Goal: Task Accomplishment & Management: Use online tool/utility

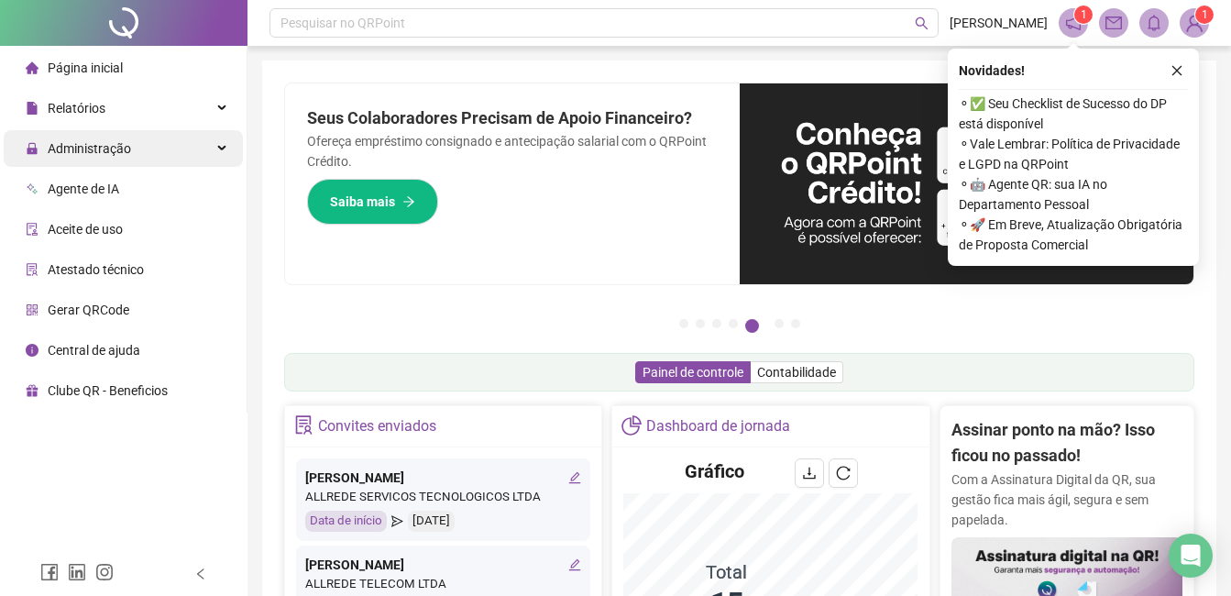
click at [73, 152] on span "Administração" at bounding box center [89, 148] width 83 height 15
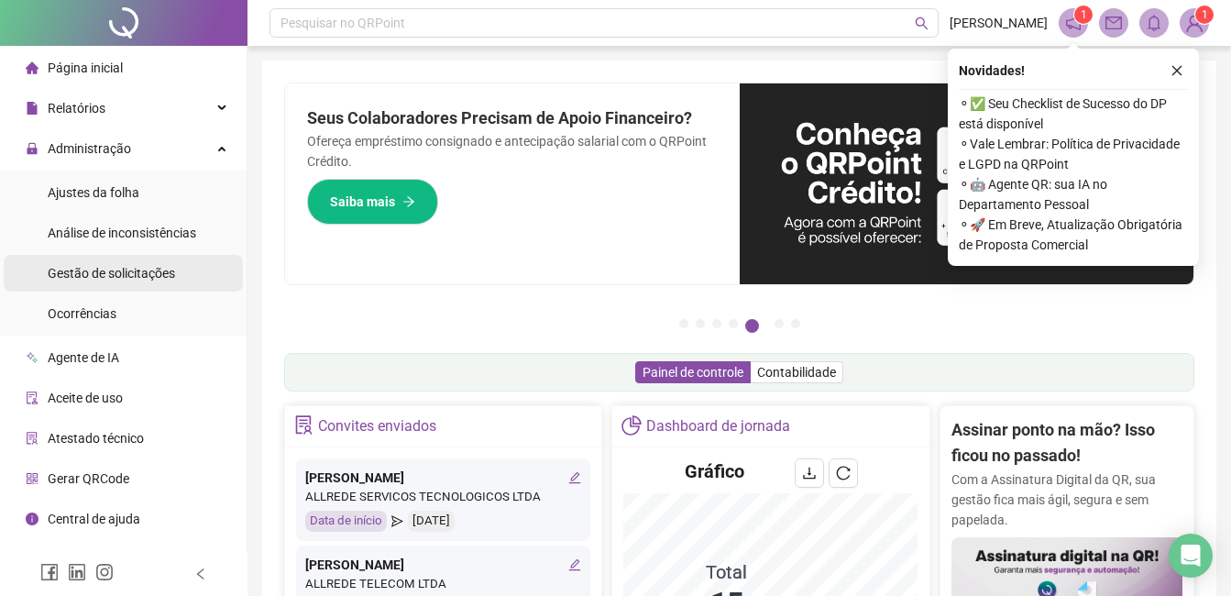
click at [155, 274] on span "Gestão de solicitações" at bounding box center [111, 273] width 127 height 15
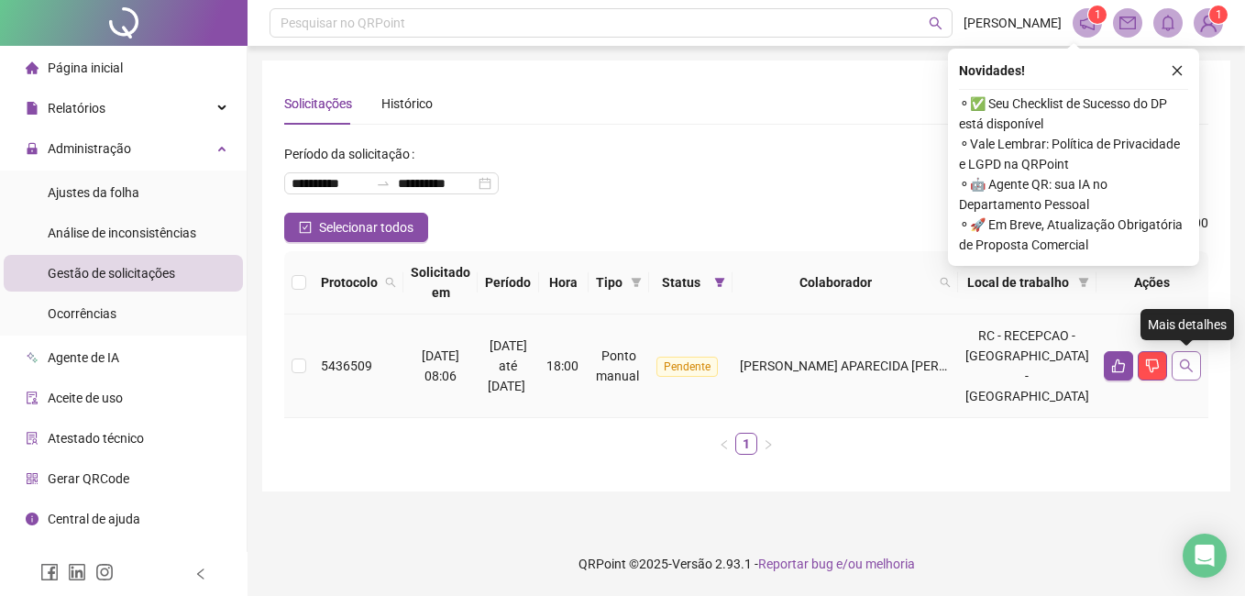
click at [1182, 368] on icon "search" at bounding box center [1186, 365] width 13 height 13
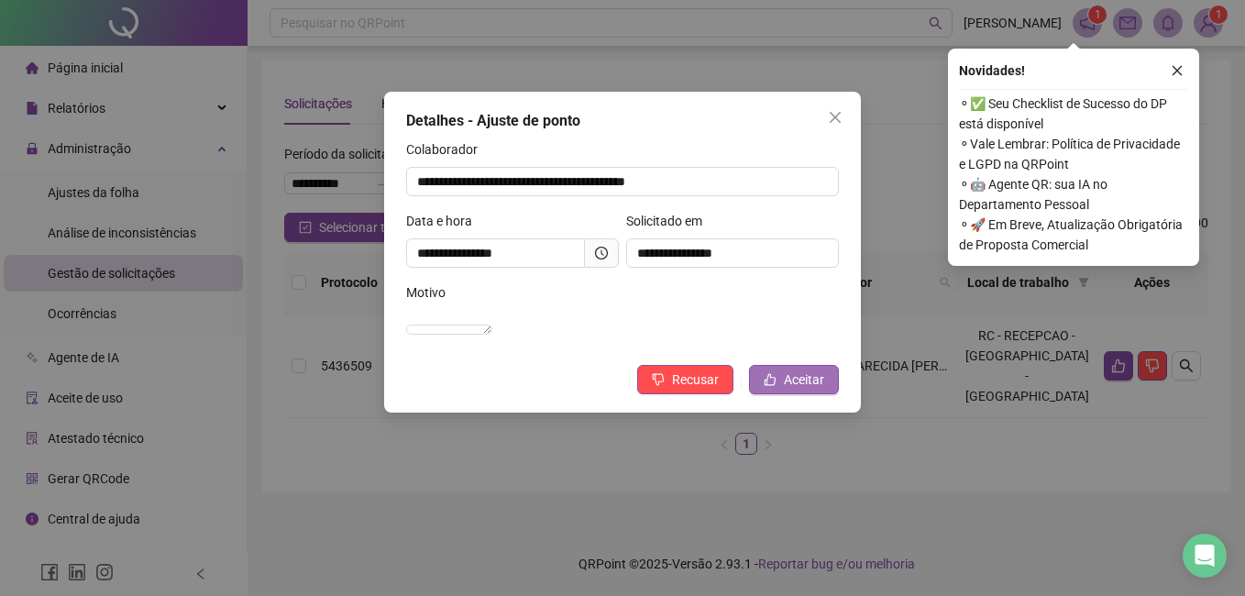
click at [805, 390] on span "Aceitar" at bounding box center [804, 379] width 40 height 20
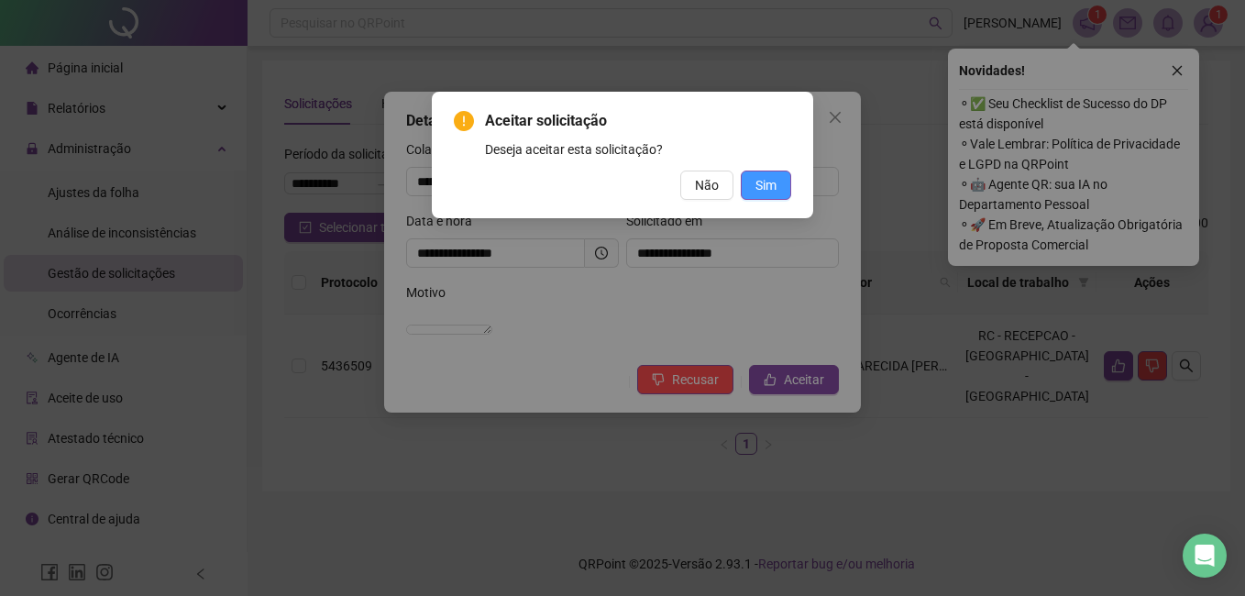
click at [771, 193] on span "Sim" at bounding box center [765, 185] width 21 height 20
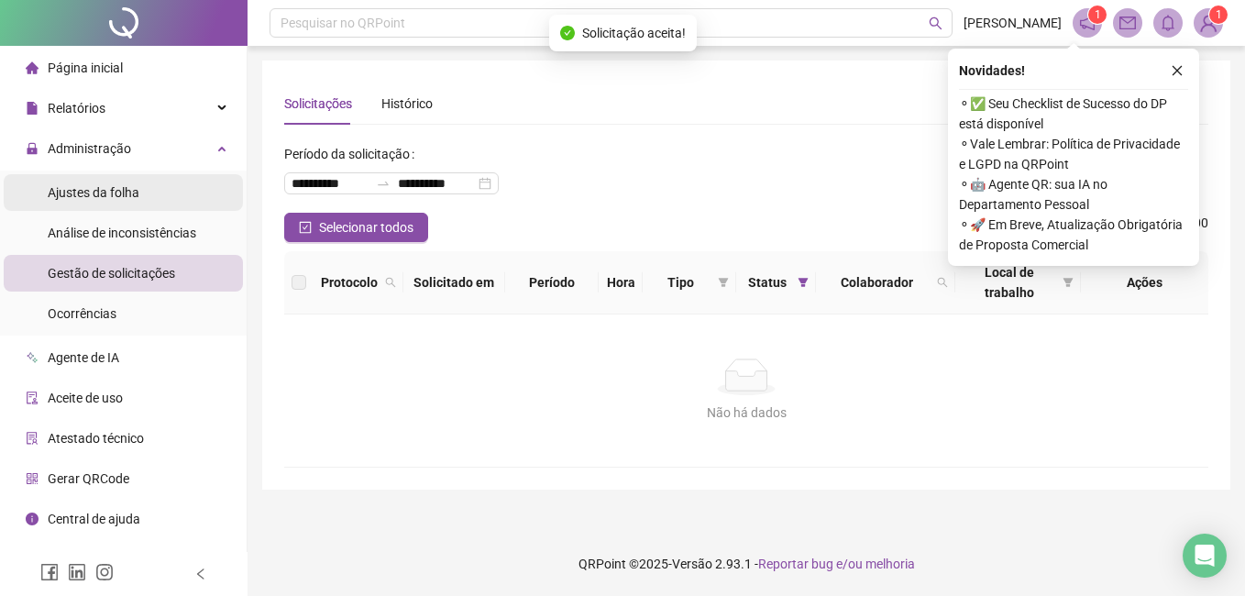
click at [141, 201] on li "Ajustes da folha" at bounding box center [123, 192] width 239 height 37
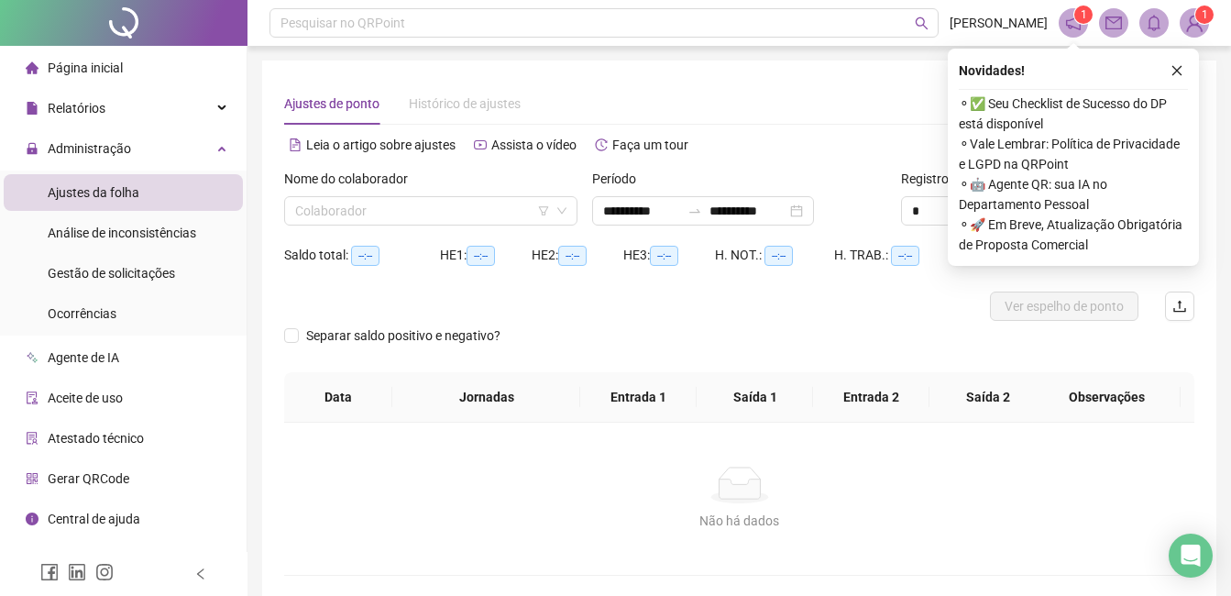
type input "**********"
click at [616, 214] on input "**********" at bounding box center [641, 211] width 77 height 20
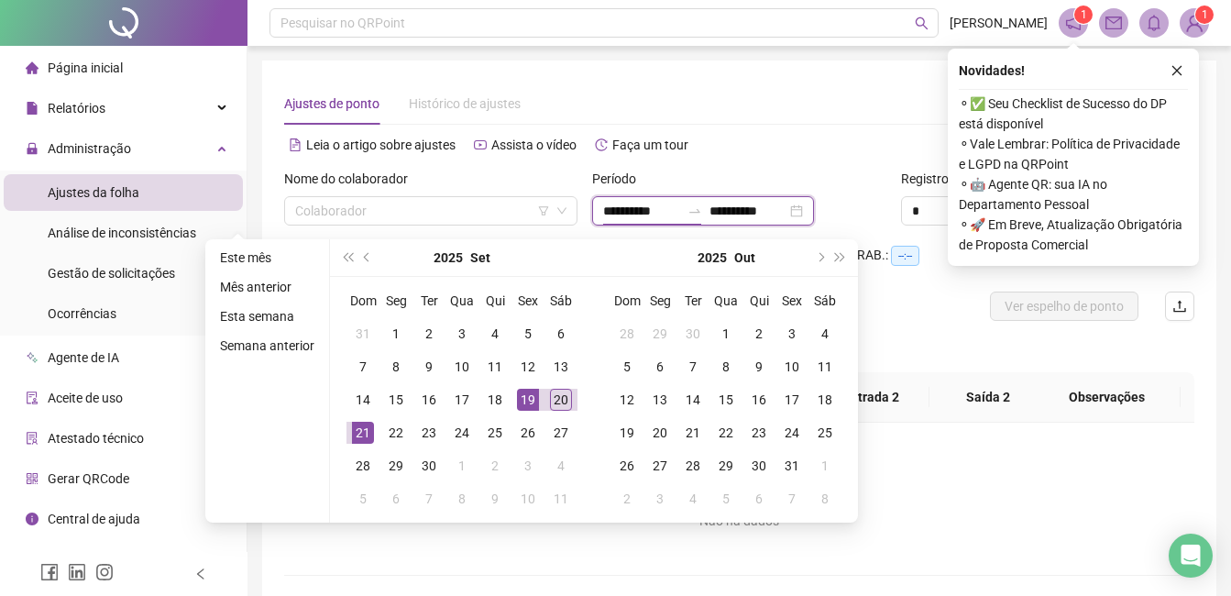
click at [635, 211] on input "**********" at bounding box center [641, 211] width 77 height 20
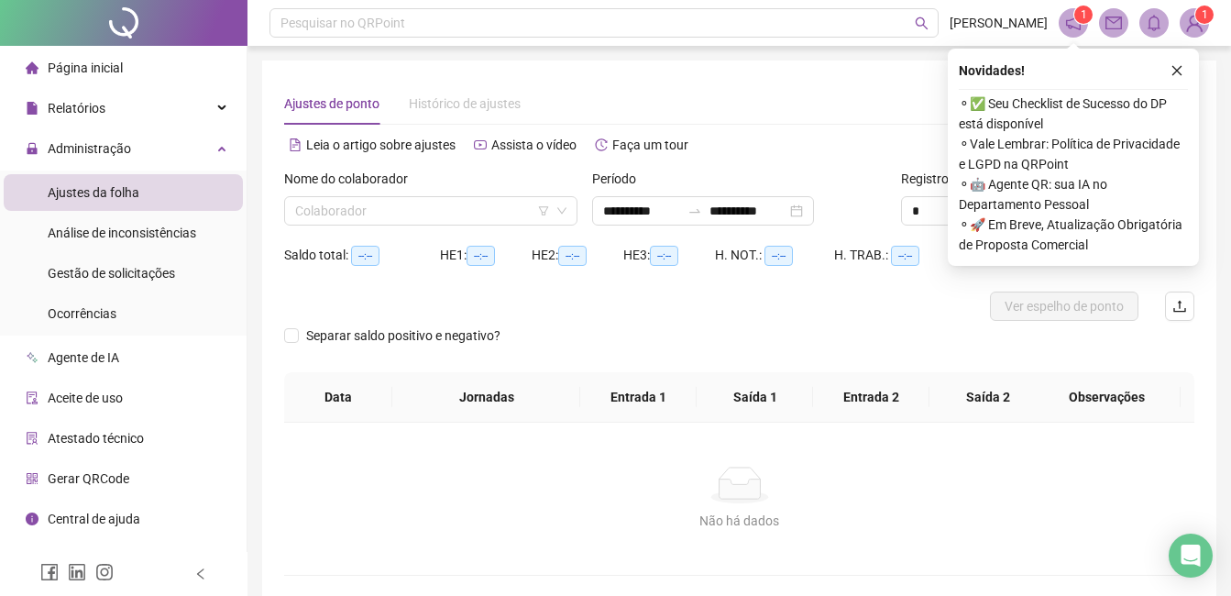
type input "**********"
click at [956, 491] on div "Não há dados" at bounding box center [739, 485] width 866 height 37
click at [1171, 67] on icon "close" at bounding box center [1176, 70] width 13 height 13
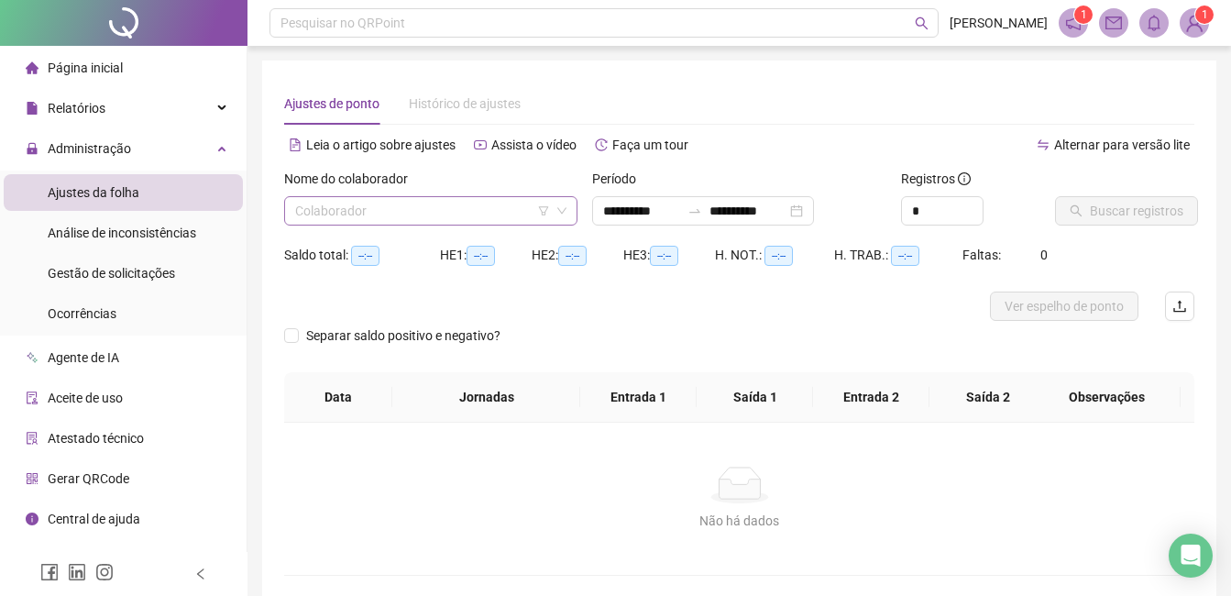
click at [440, 208] on input "search" at bounding box center [422, 210] width 255 height 27
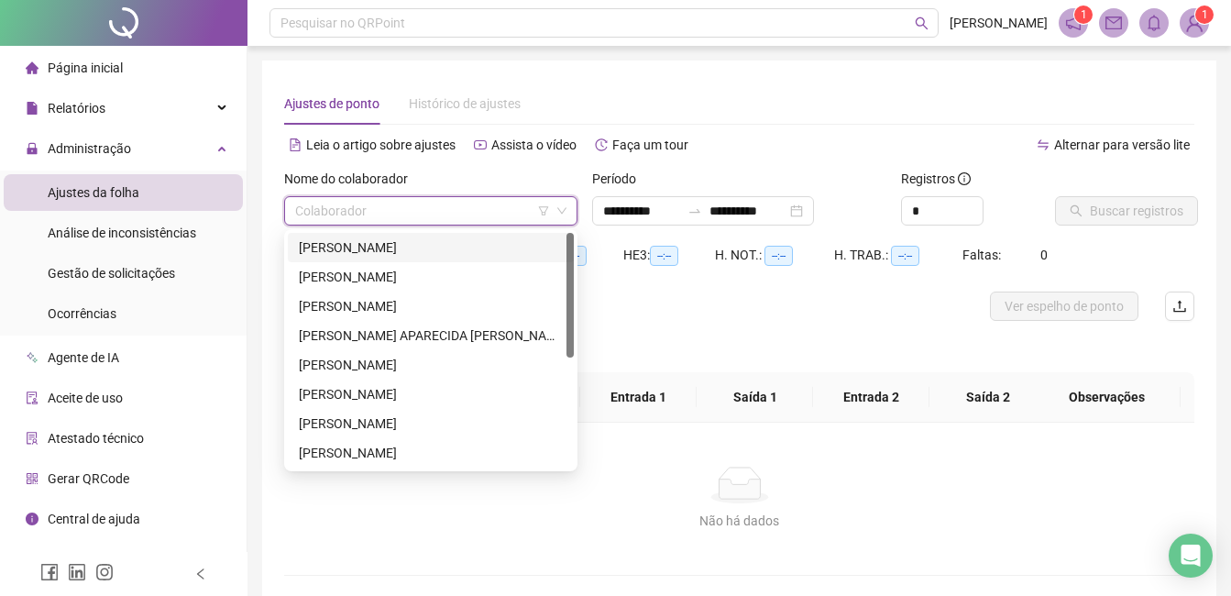
click at [439, 246] on div "[PERSON_NAME]" at bounding box center [431, 247] width 264 height 20
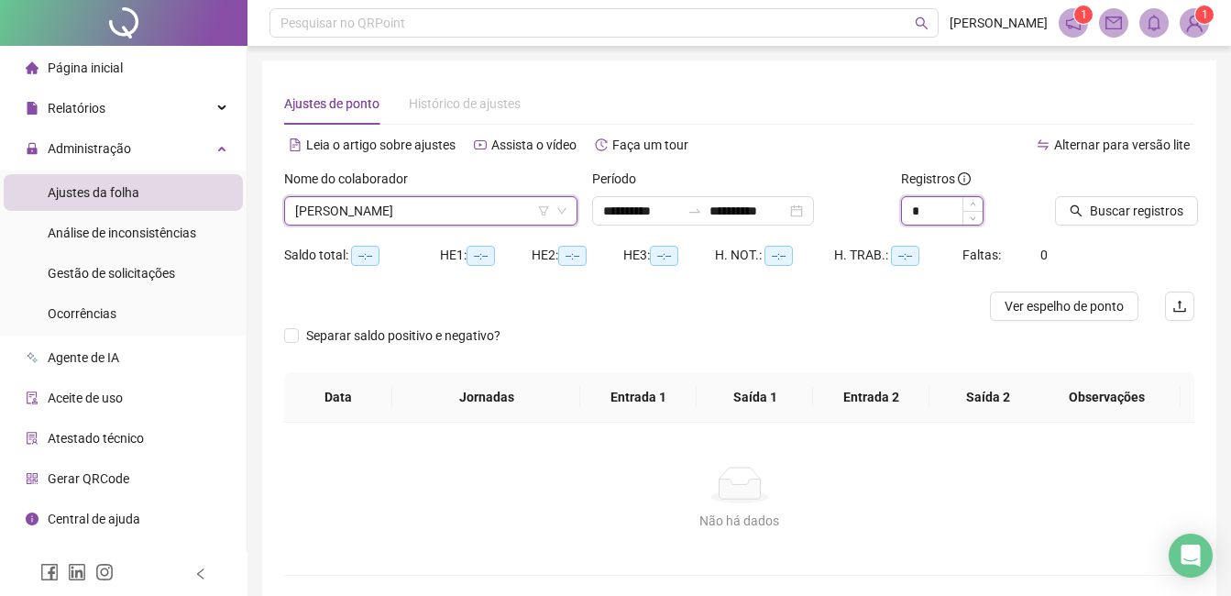
click at [943, 215] on input "*" at bounding box center [942, 210] width 81 height 27
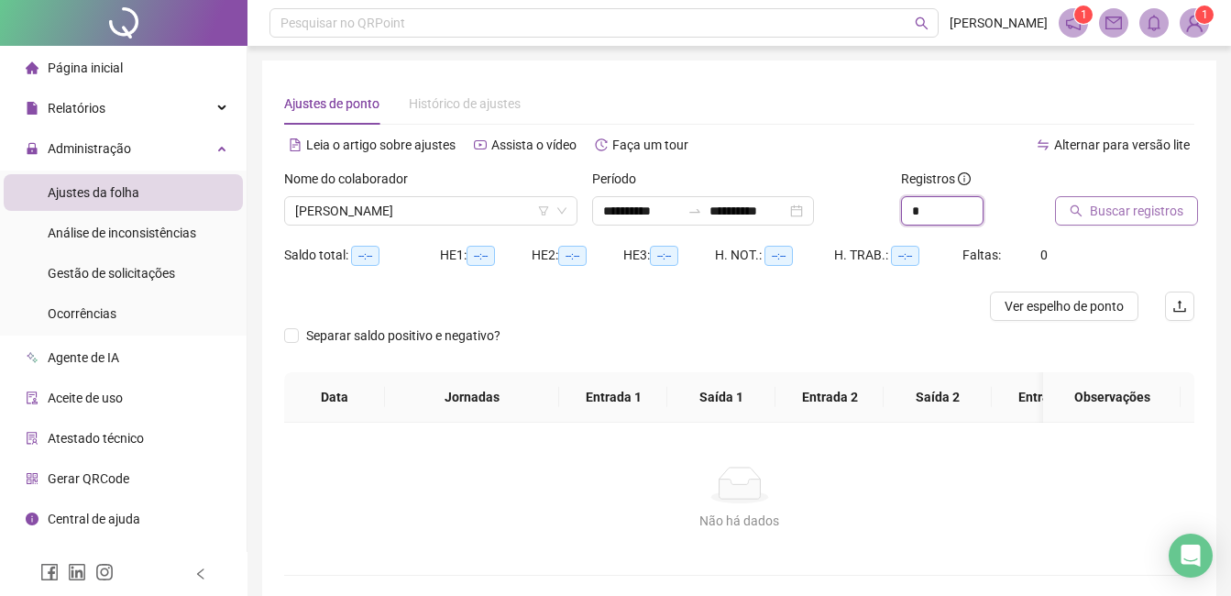
type input "*"
click at [1094, 211] on span "Buscar registros" at bounding box center [1136, 211] width 93 height 20
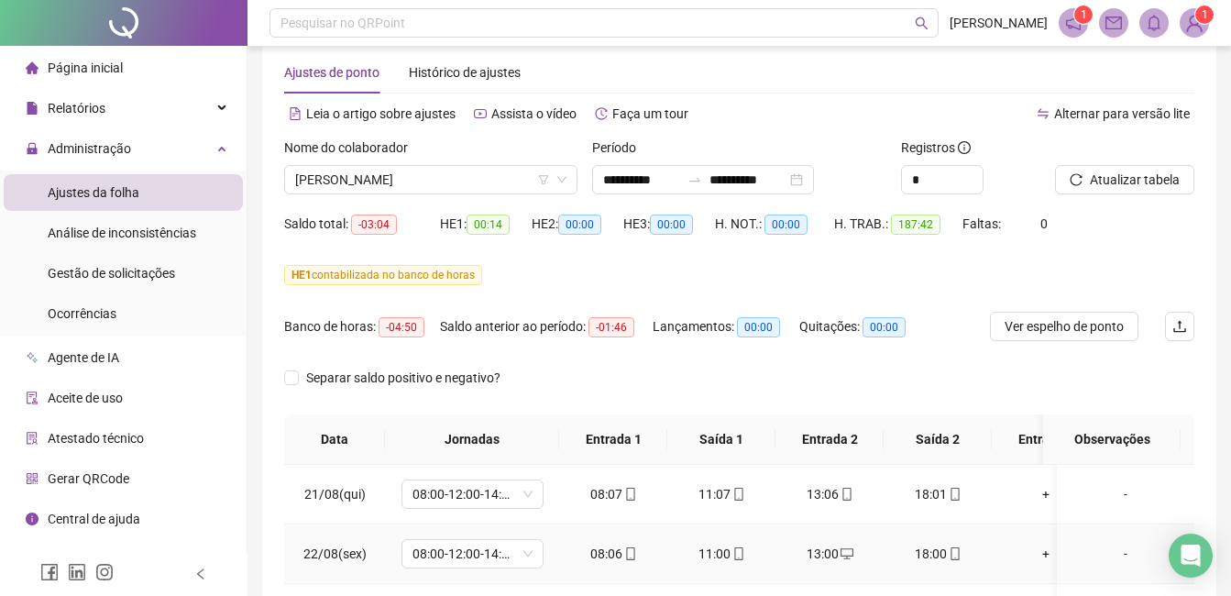
scroll to position [26, 0]
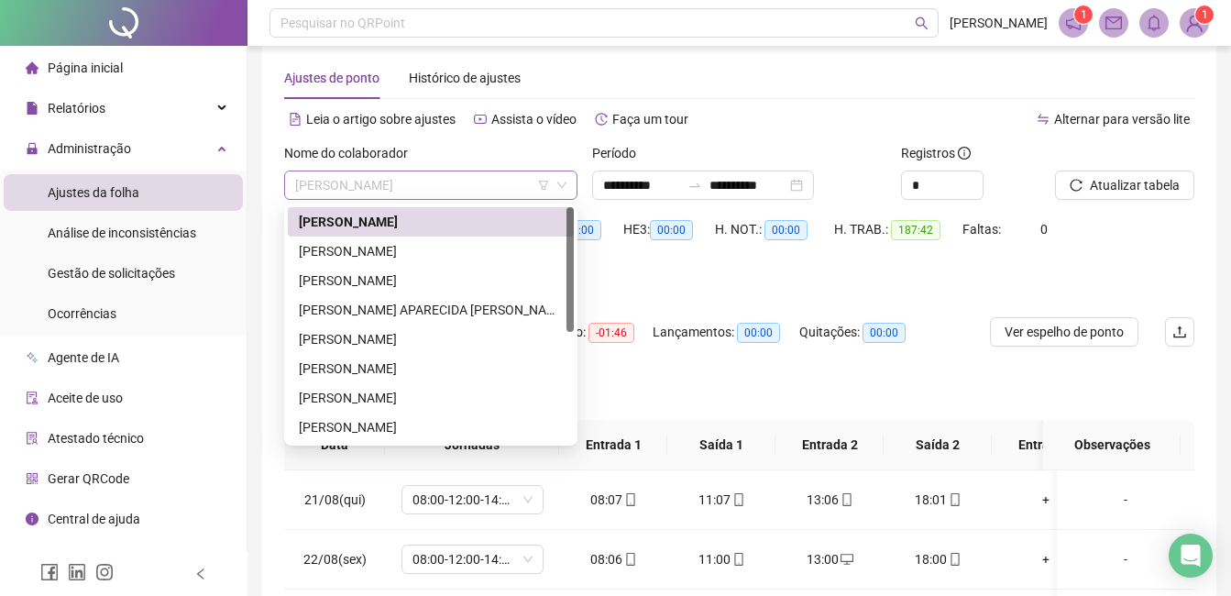
click at [515, 189] on span "[PERSON_NAME]" at bounding box center [430, 184] width 271 height 27
click at [444, 250] on div "[PERSON_NAME]" at bounding box center [431, 251] width 264 height 20
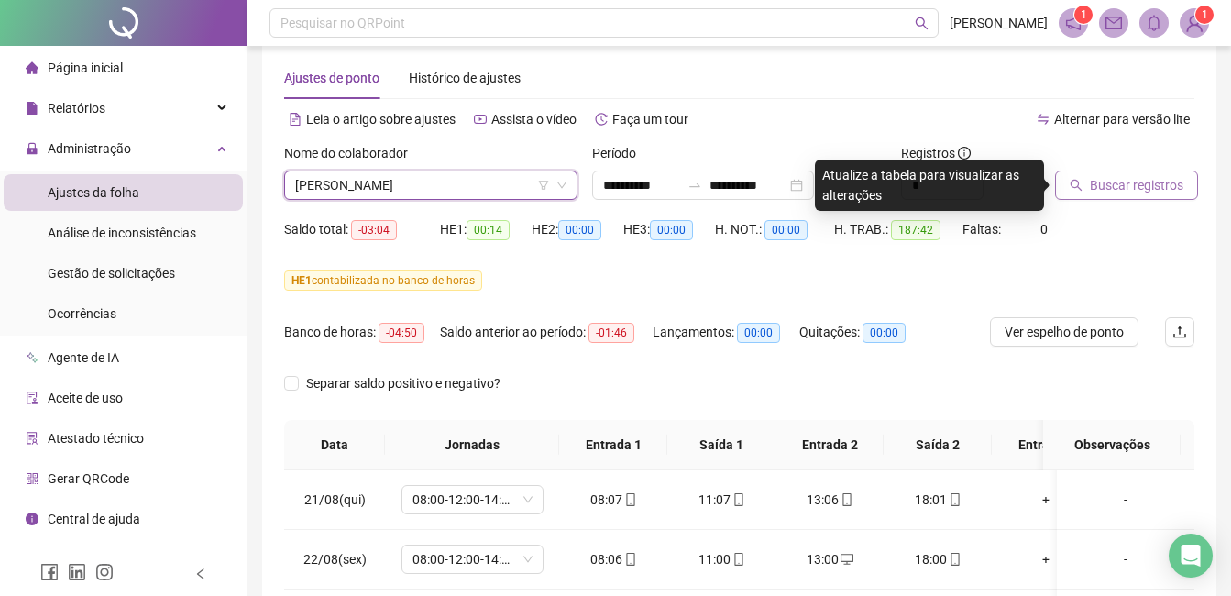
click at [1137, 181] on span "Buscar registros" at bounding box center [1136, 185] width 93 height 20
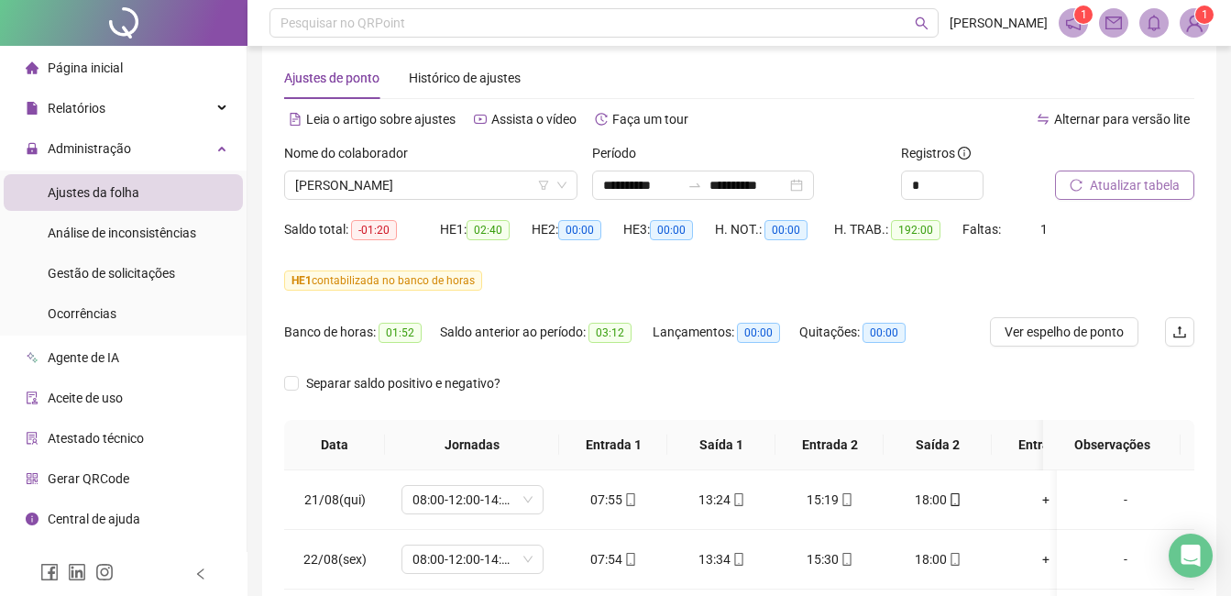
click at [1145, 180] on span "Atualizar tabela" at bounding box center [1135, 185] width 90 height 20
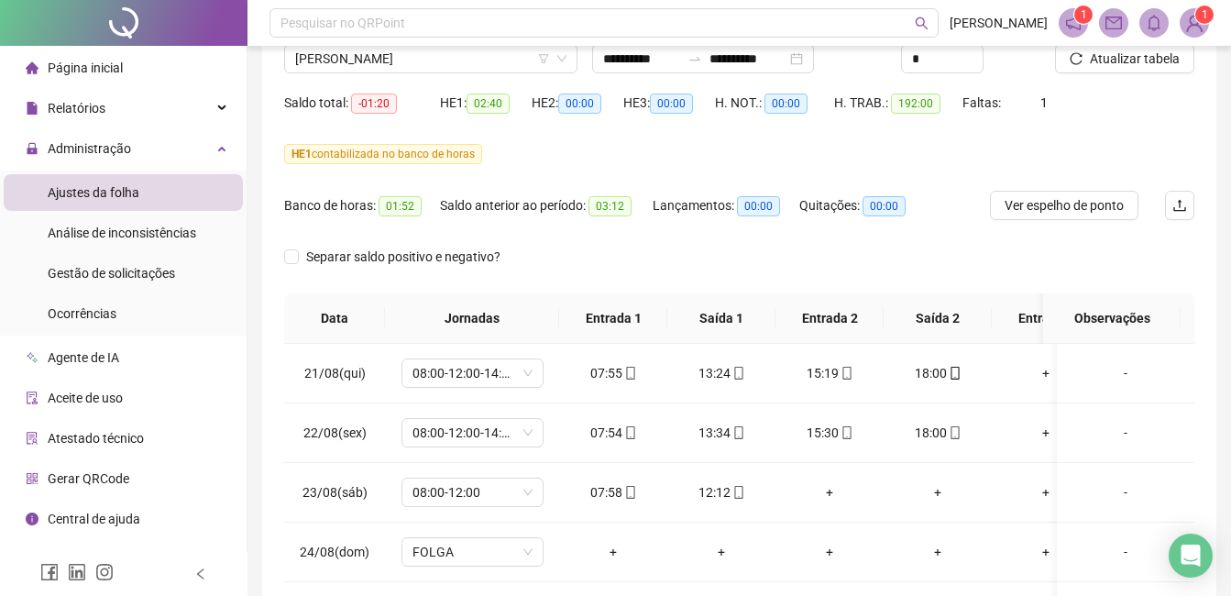
scroll to position [136, 0]
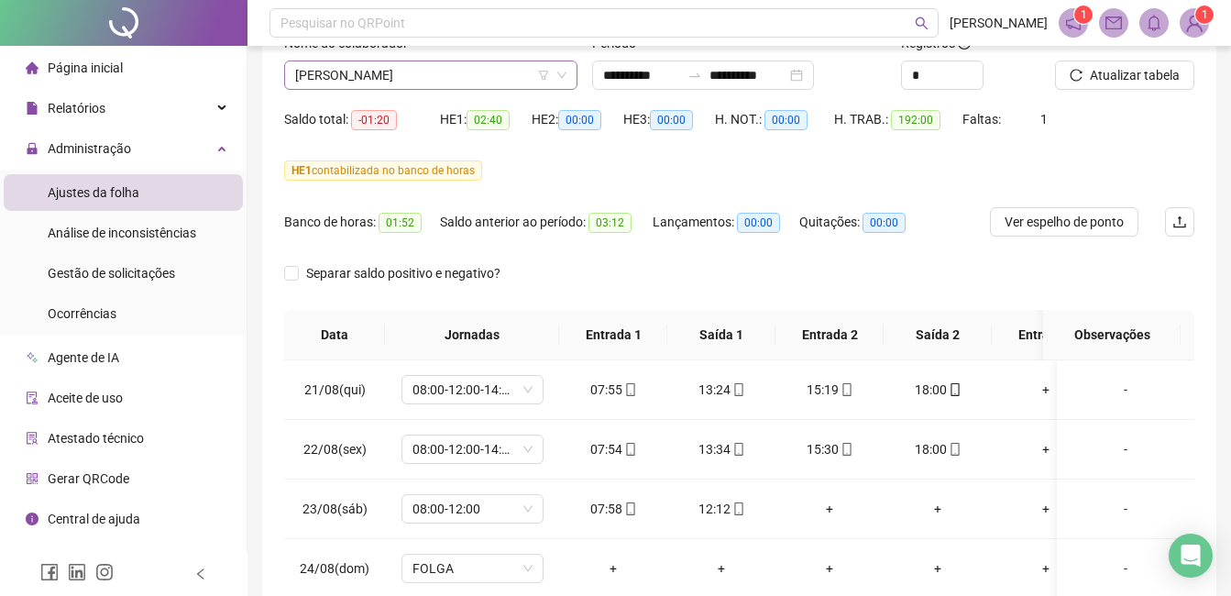
click at [520, 74] on span "[PERSON_NAME]" at bounding box center [430, 74] width 271 height 27
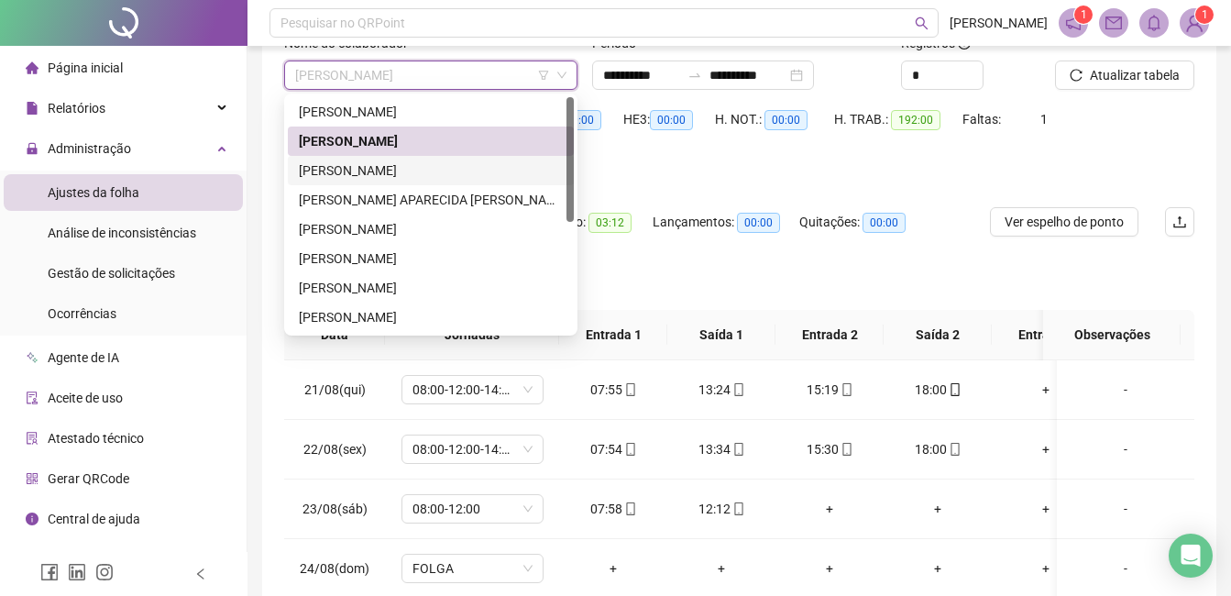
click at [445, 171] on div "[PERSON_NAME]" at bounding box center [431, 170] width 264 height 20
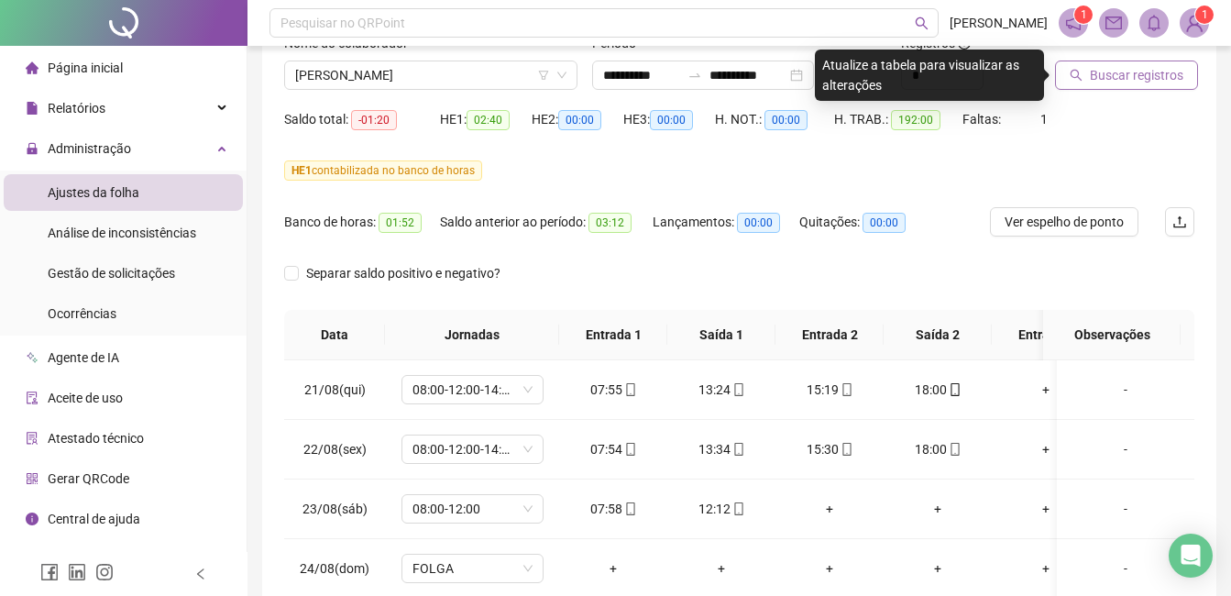
click at [1109, 73] on span "Buscar registros" at bounding box center [1136, 75] width 93 height 20
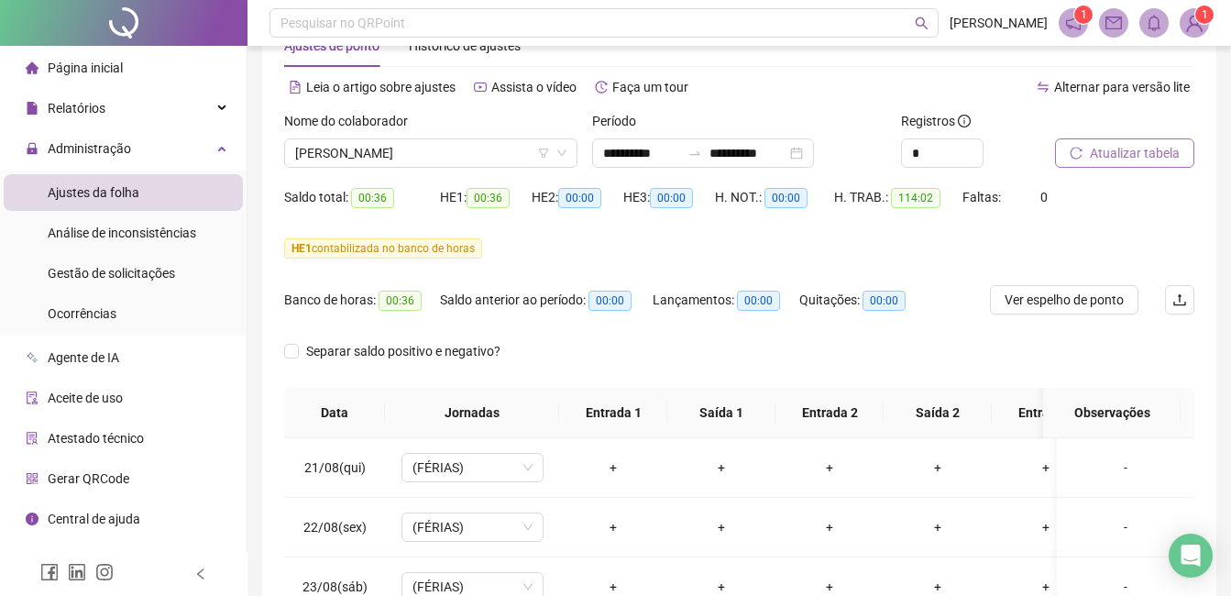
scroll to position [26, 0]
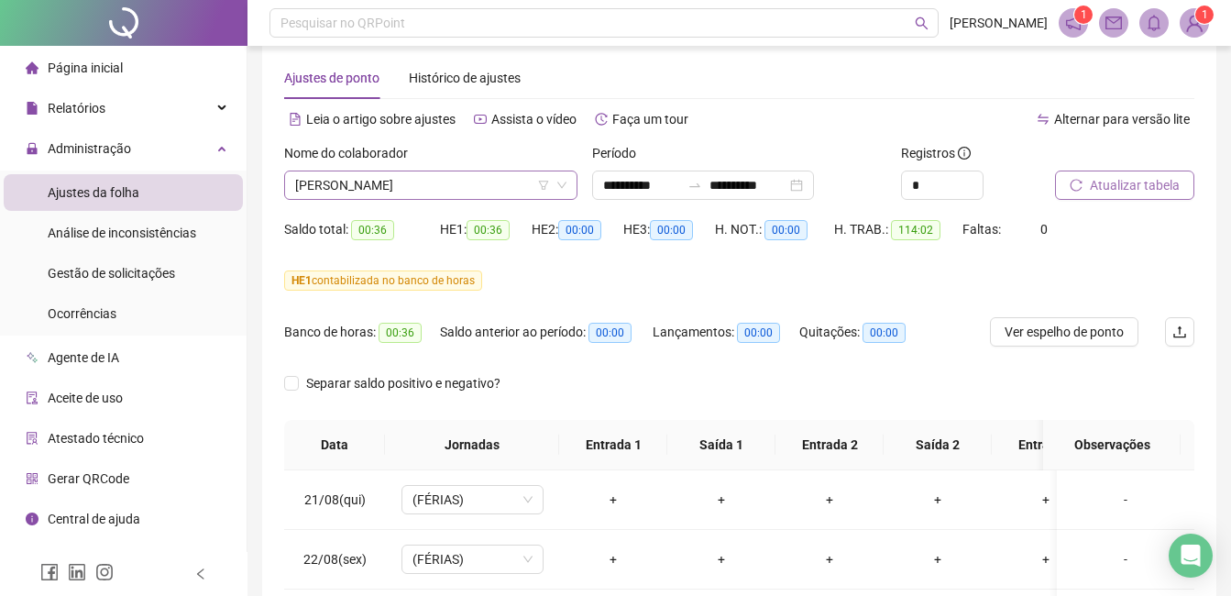
click at [476, 180] on span "[PERSON_NAME]" at bounding box center [430, 184] width 271 height 27
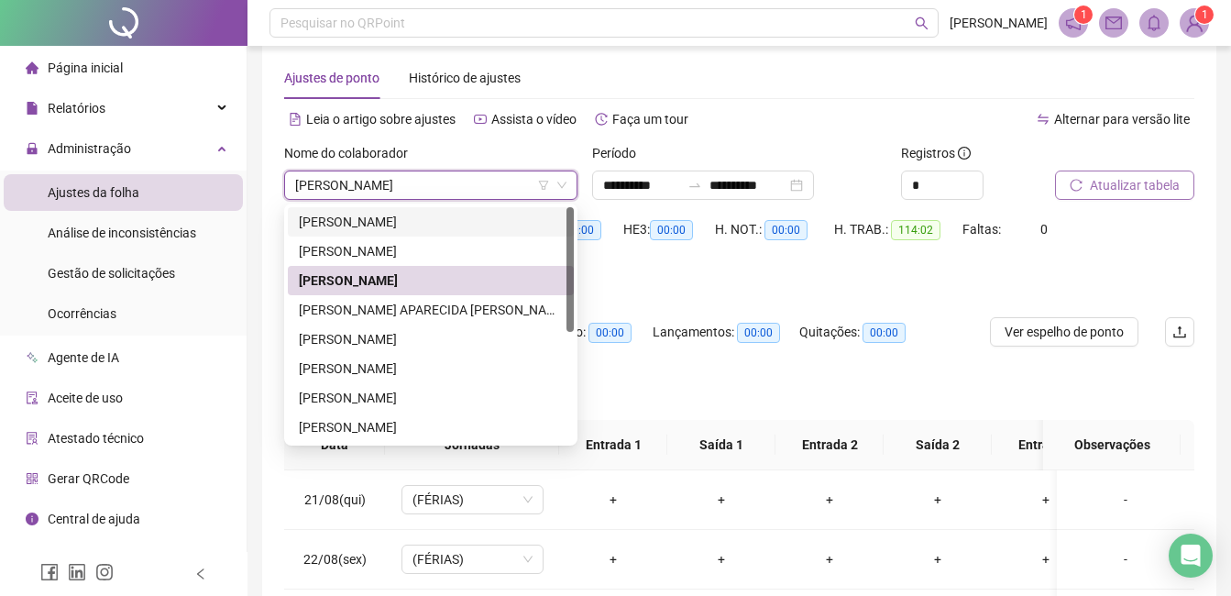
click at [693, 281] on div "HE 1 contabilizada no banco de horas" at bounding box center [739, 280] width 910 height 20
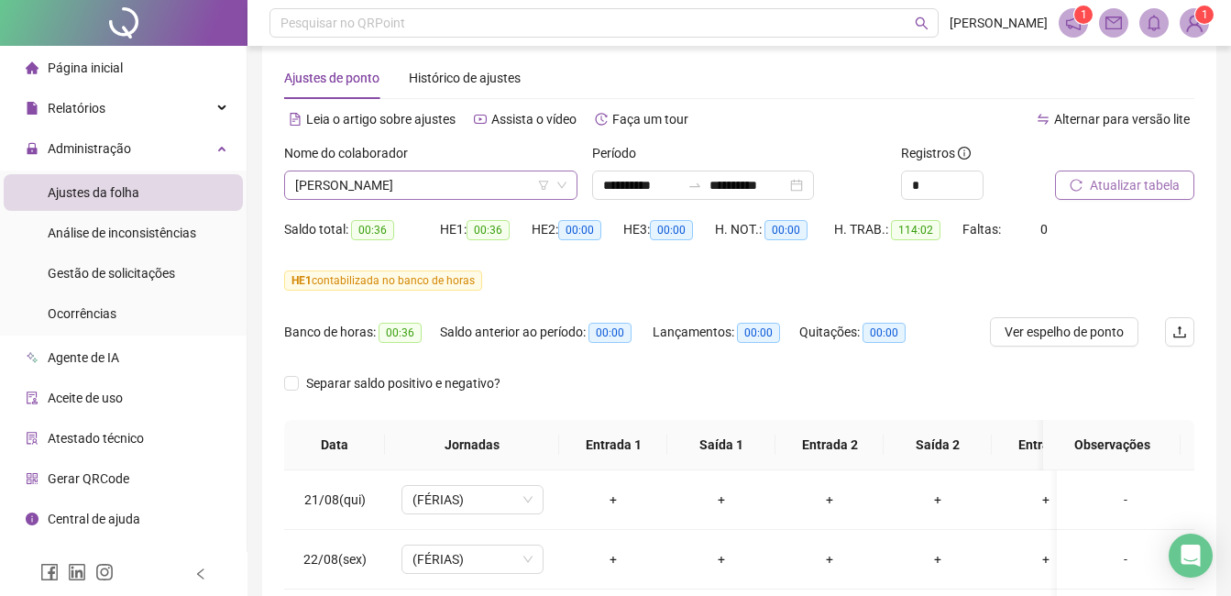
click at [516, 183] on span "[PERSON_NAME]" at bounding box center [430, 184] width 271 height 27
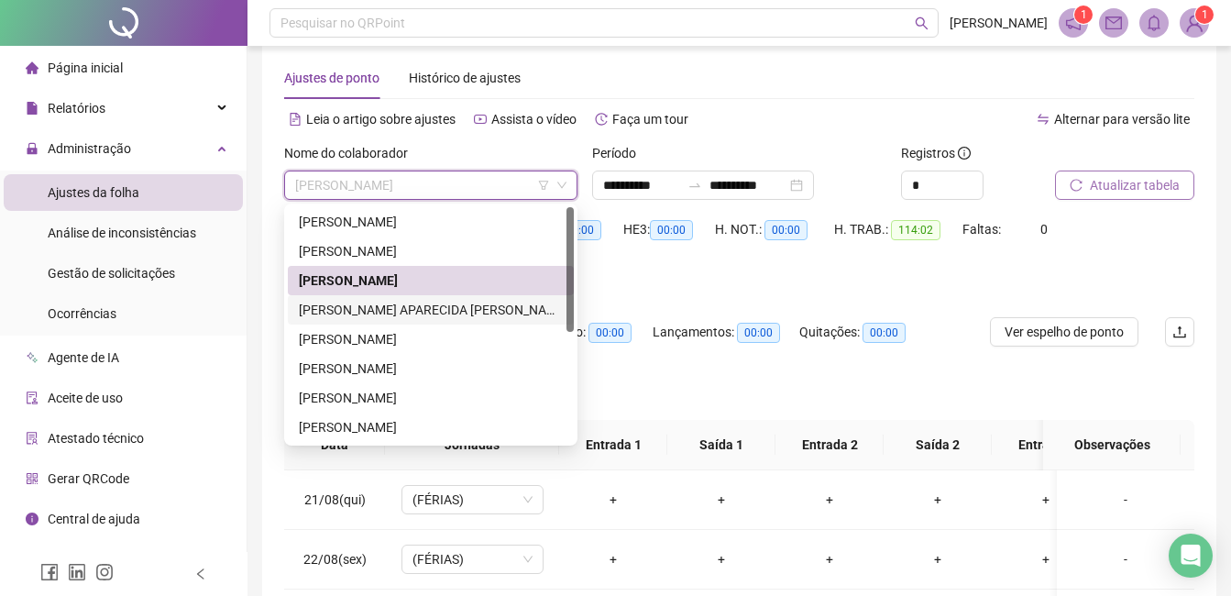
click at [466, 302] on div "[PERSON_NAME] APARECIDA [PERSON_NAME]" at bounding box center [431, 310] width 264 height 20
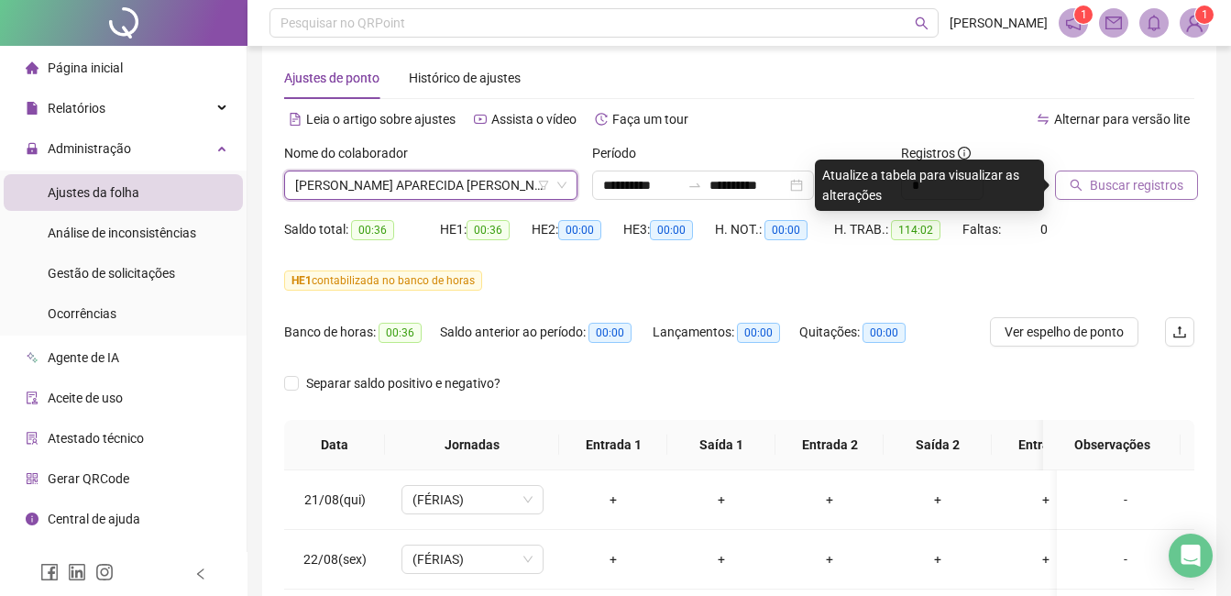
click at [1130, 236] on div "Saldo total: 00:36 HE 1: 00:36 HE 2: 00:00 HE 3: 00:00 H. NOT.: 00:00 H. TRAB.:…" at bounding box center [739, 239] width 910 height 51
click at [1128, 188] on span "Buscar registros" at bounding box center [1136, 185] width 93 height 20
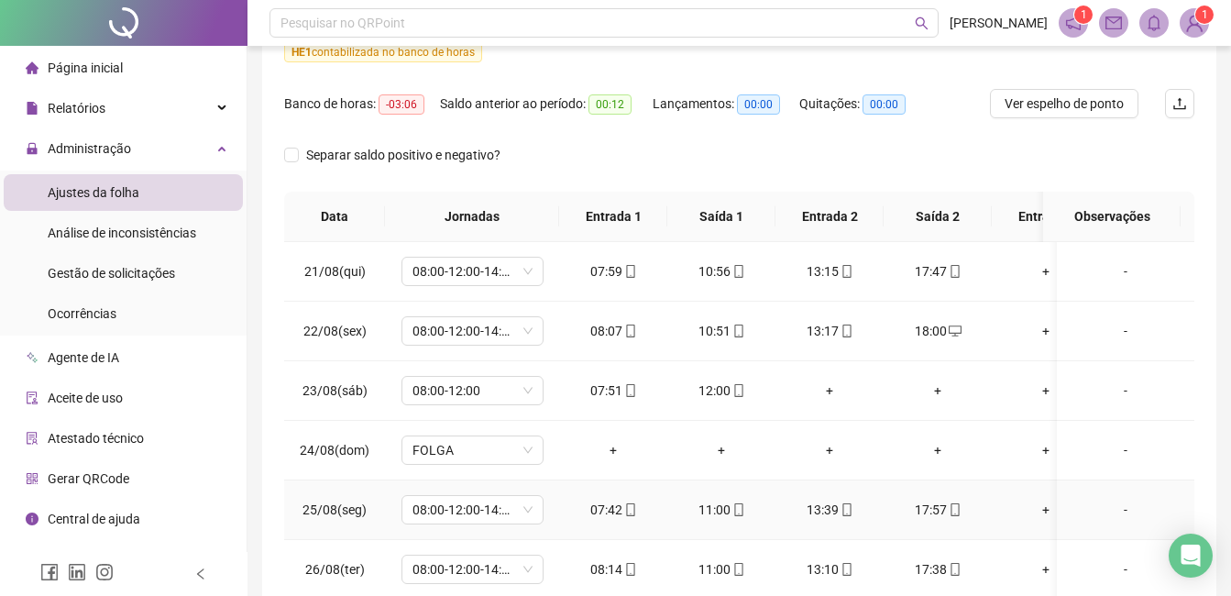
scroll to position [117, 0]
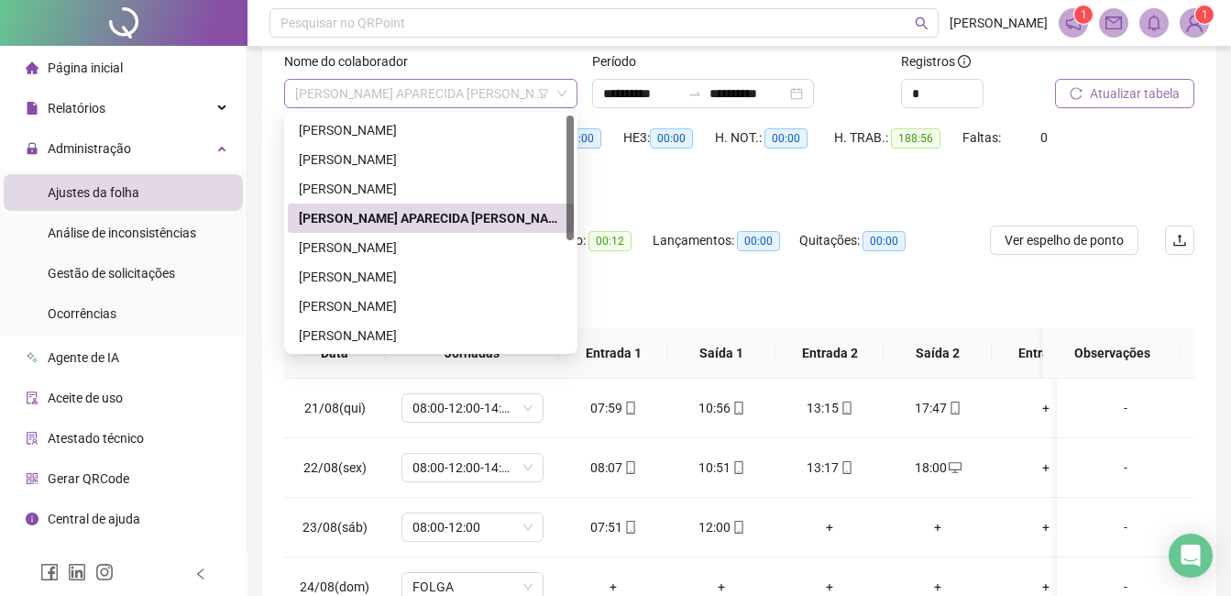
click at [519, 96] on span "[PERSON_NAME] APARECIDA [PERSON_NAME]" at bounding box center [430, 93] width 271 height 27
click at [445, 248] on div "[PERSON_NAME]" at bounding box center [431, 247] width 264 height 20
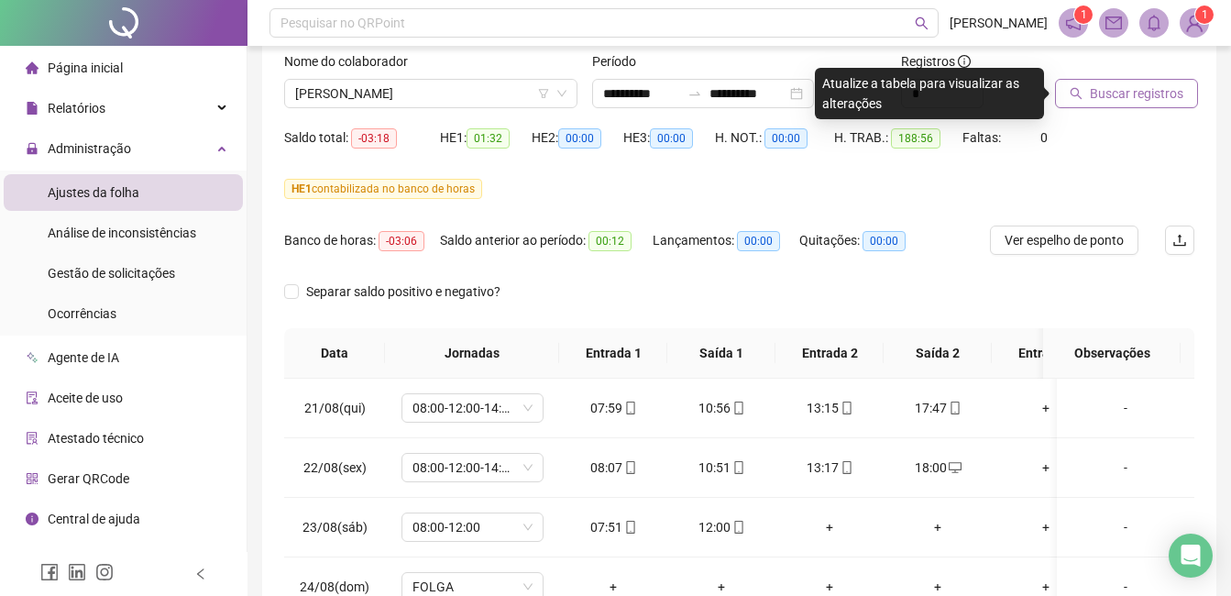
click at [1102, 94] on span "Buscar registros" at bounding box center [1136, 93] width 93 height 20
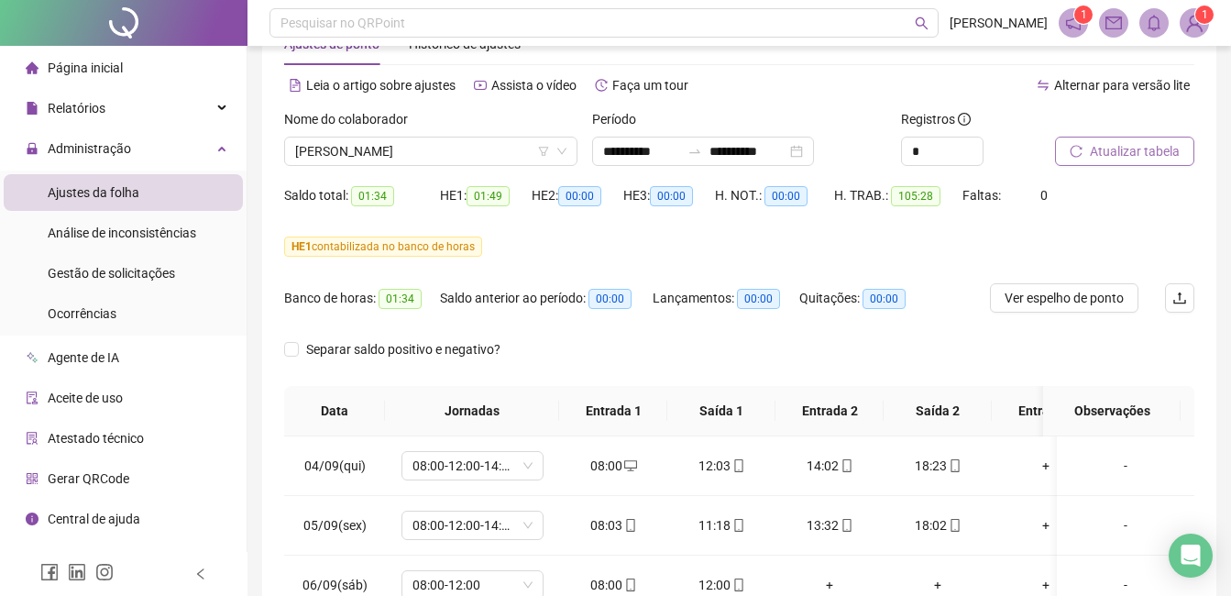
scroll to position [26, 0]
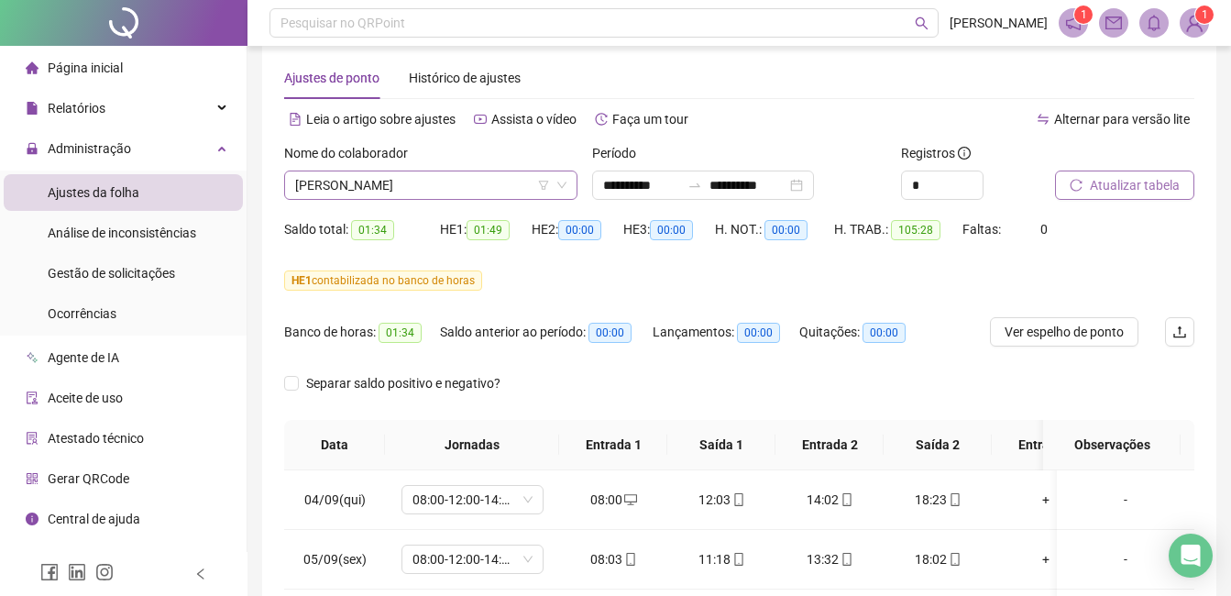
click at [509, 183] on span "[PERSON_NAME]" at bounding box center [430, 184] width 271 height 27
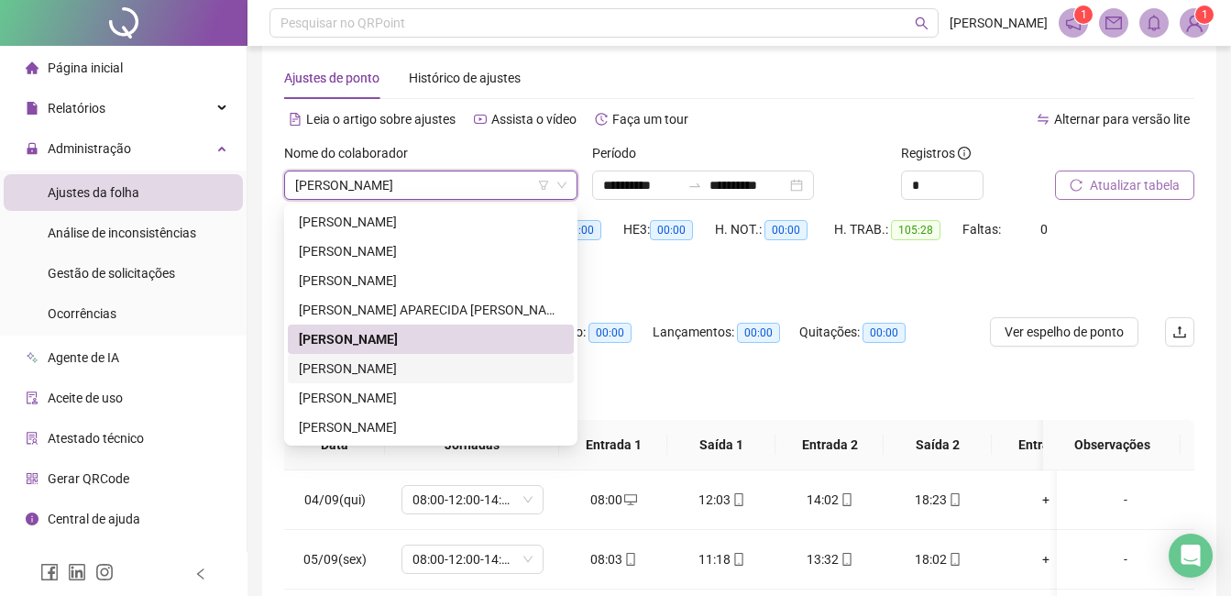
click at [954, 340] on div "Banco de horas: 01:34 Saldo anterior ao período: 00:00 Lançamentos: 00:00 Quita…" at bounding box center [625, 342] width 683 height 51
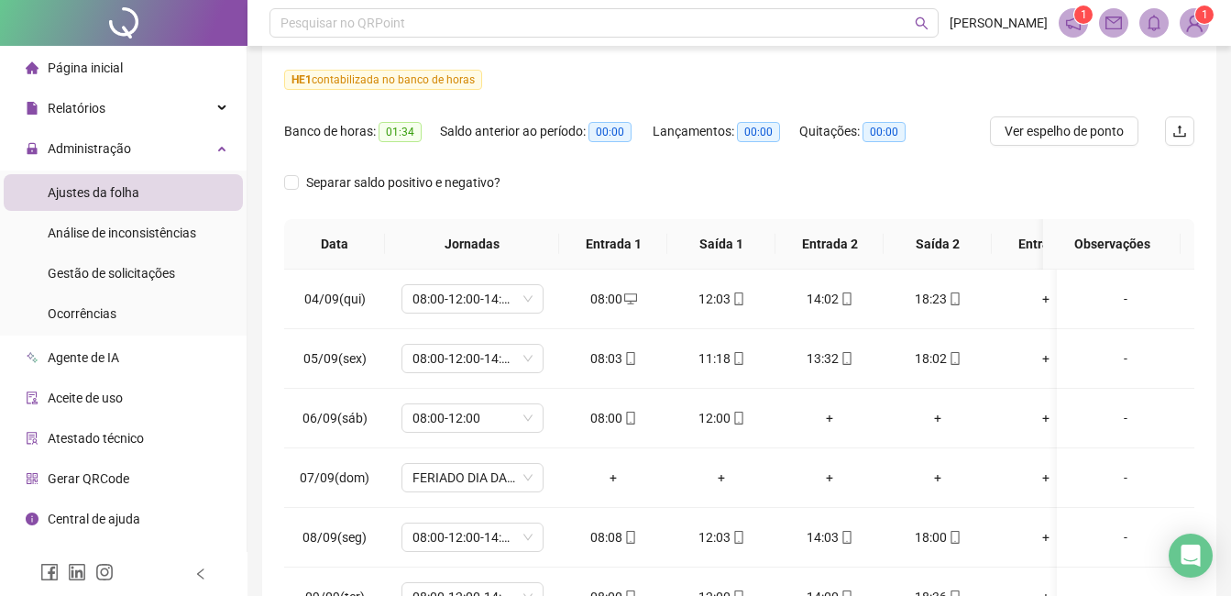
scroll to position [0, 0]
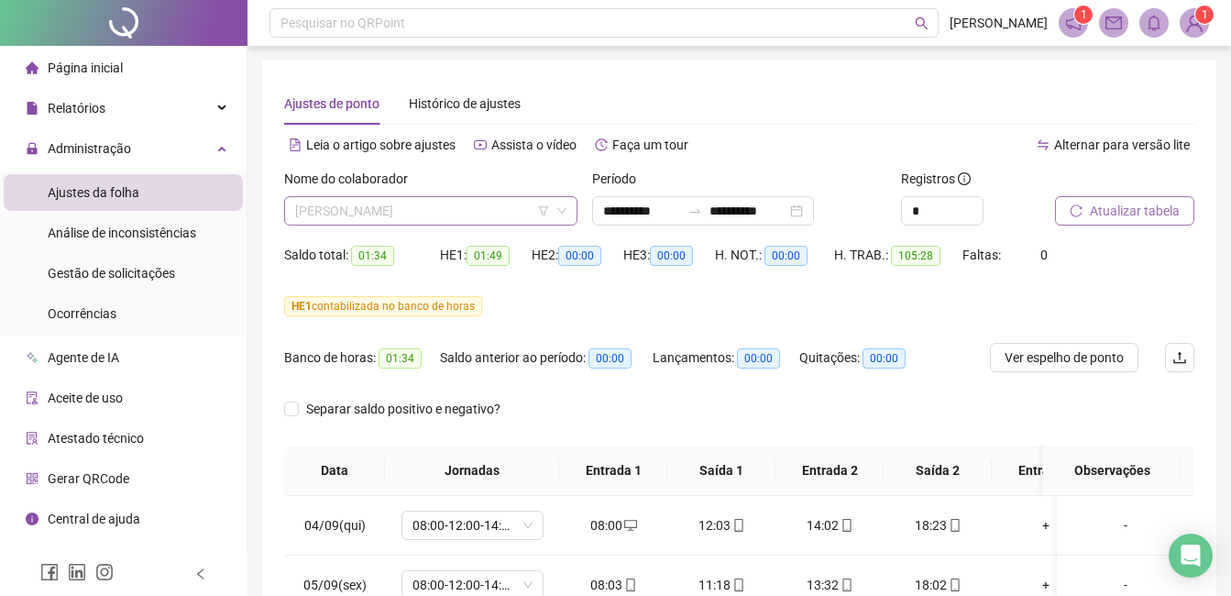
click at [503, 208] on span "[PERSON_NAME]" at bounding box center [430, 210] width 271 height 27
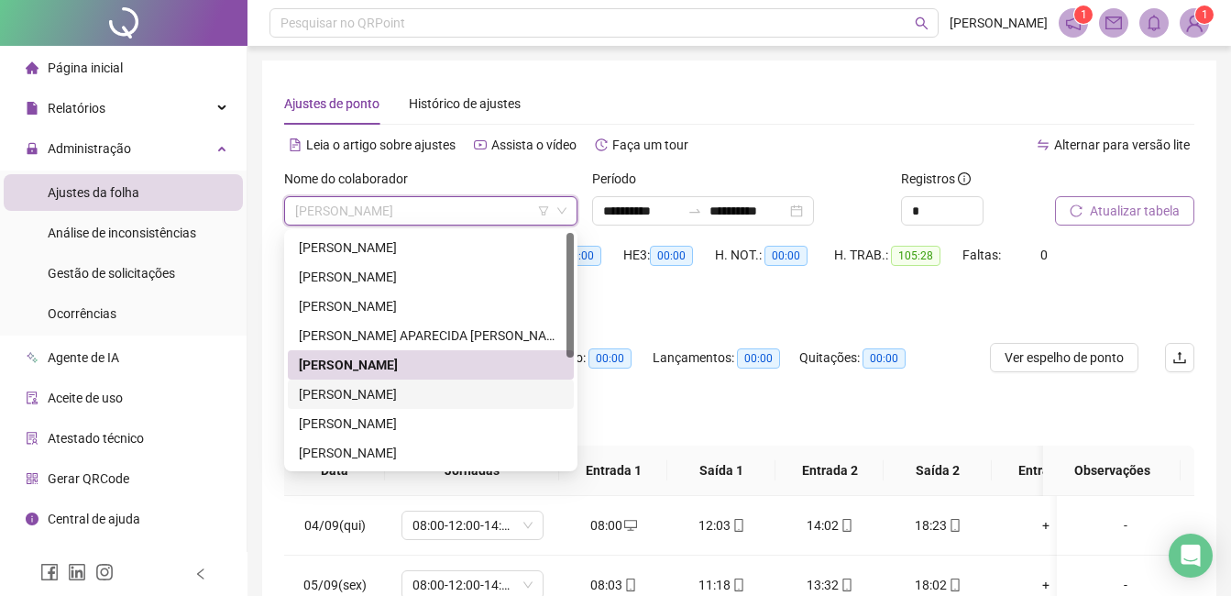
click at [443, 389] on div "[PERSON_NAME]" at bounding box center [431, 394] width 264 height 20
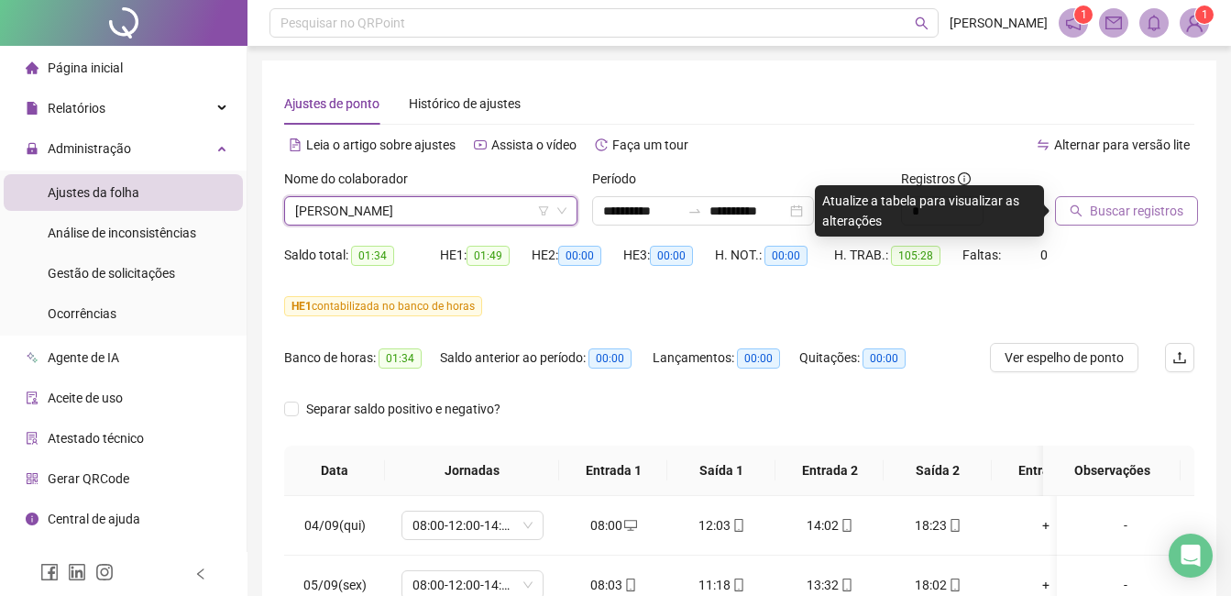
click at [1118, 217] on span "Buscar registros" at bounding box center [1136, 211] width 93 height 20
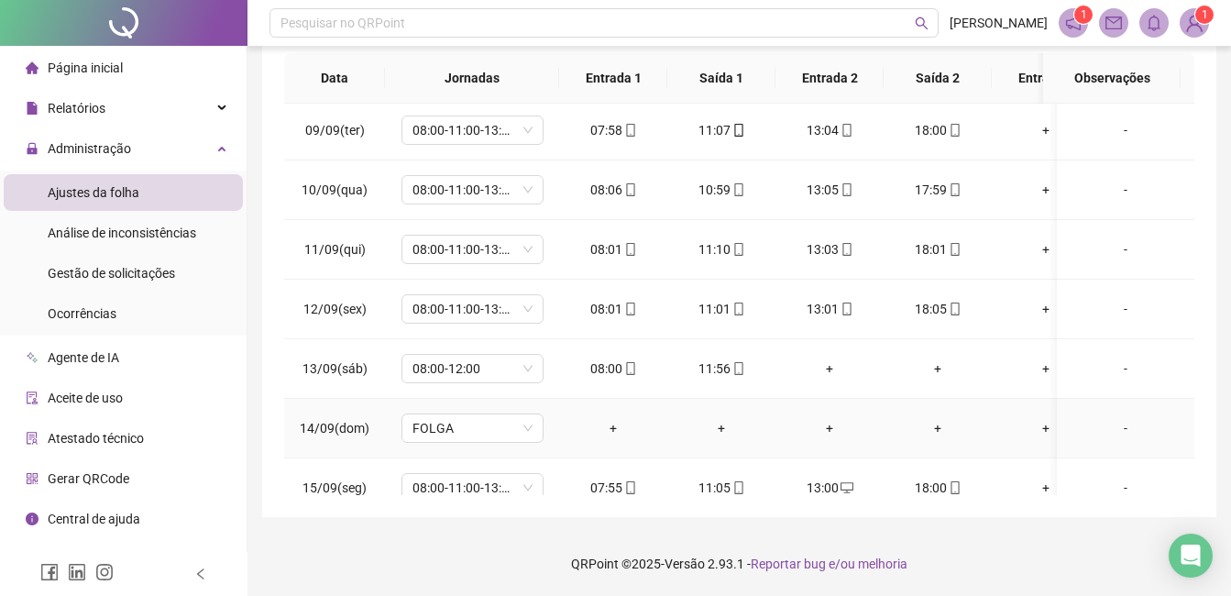
scroll to position [1410, 0]
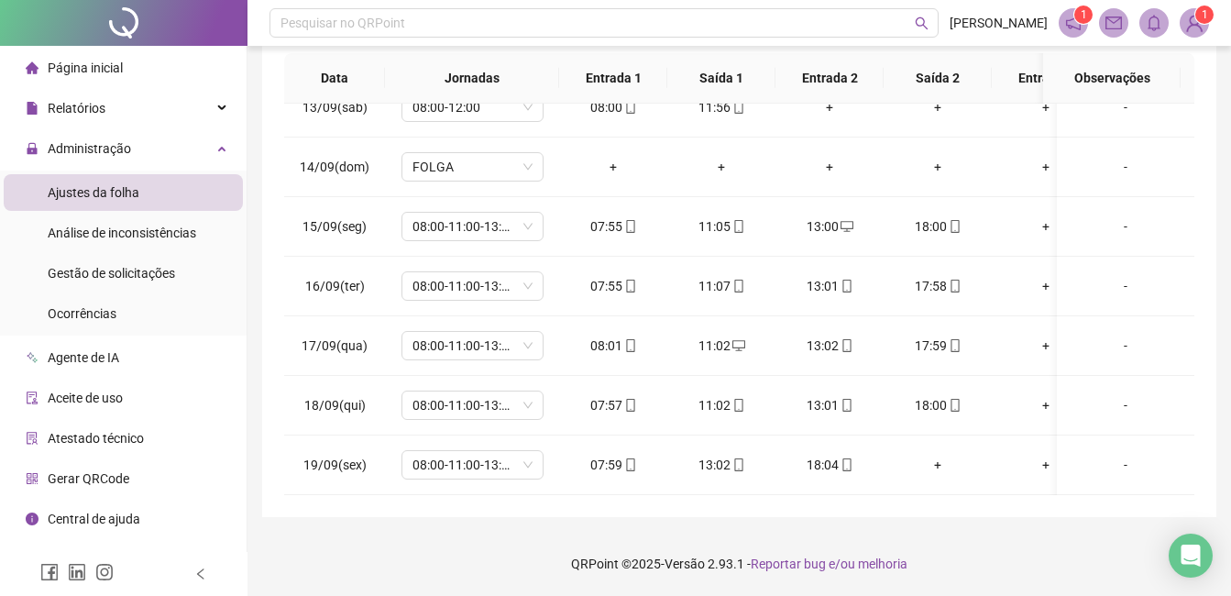
drag, startPoint x: 293, startPoint y: 430, endPoint x: 983, endPoint y: 447, distance: 690.4
click at [983, 447] on tr "19/09(sex) 08:00-11:00-13:00-18:00 07:59 13:02 18:04 + + + -" at bounding box center [814, 465] width 1061 height 60
click at [1105, 544] on footer "QRPoint © 2025 - Versão 2.93.1 - Reportar bug e/ou melhoria" at bounding box center [738, 564] width 983 height 64
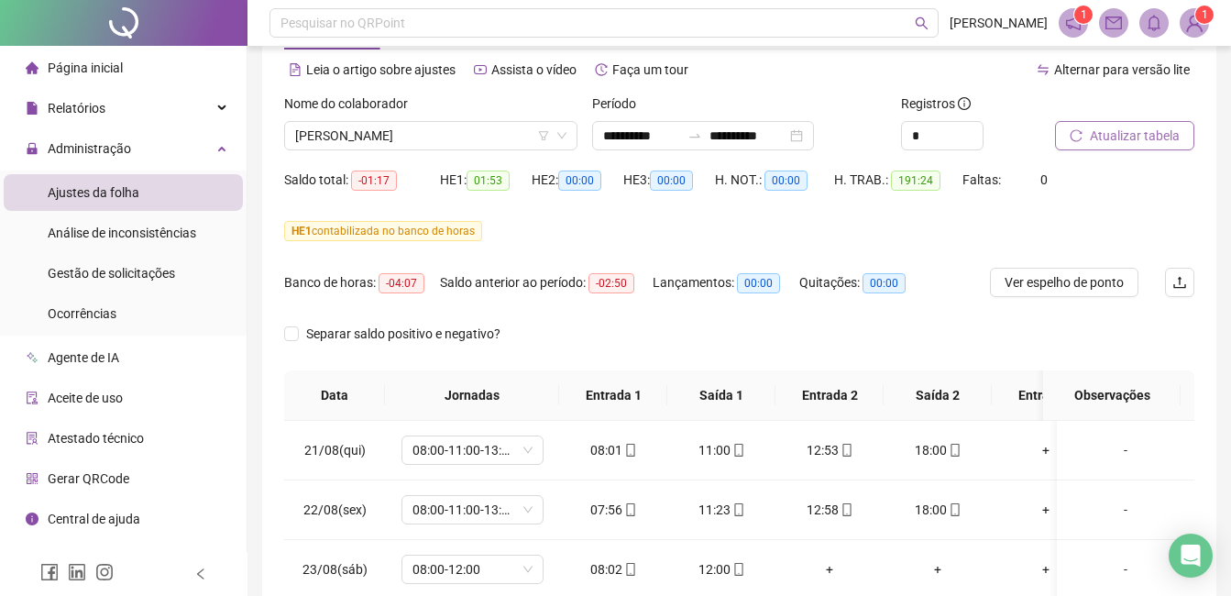
scroll to position [65, 0]
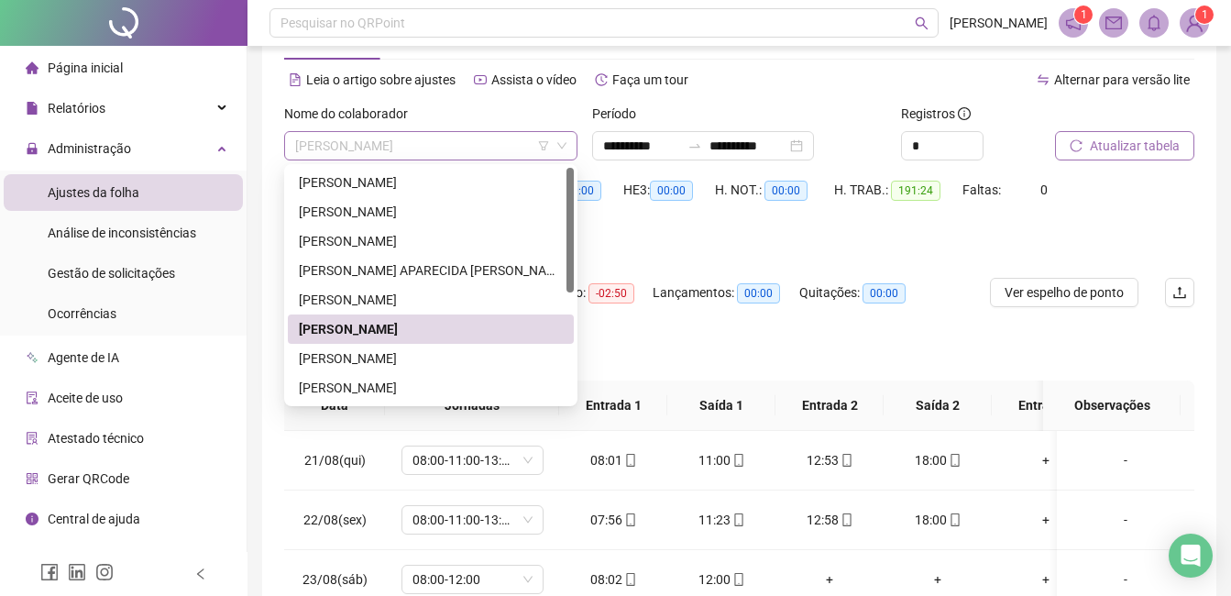
click at [473, 147] on span "[PERSON_NAME]" at bounding box center [430, 145] width 271 height 27
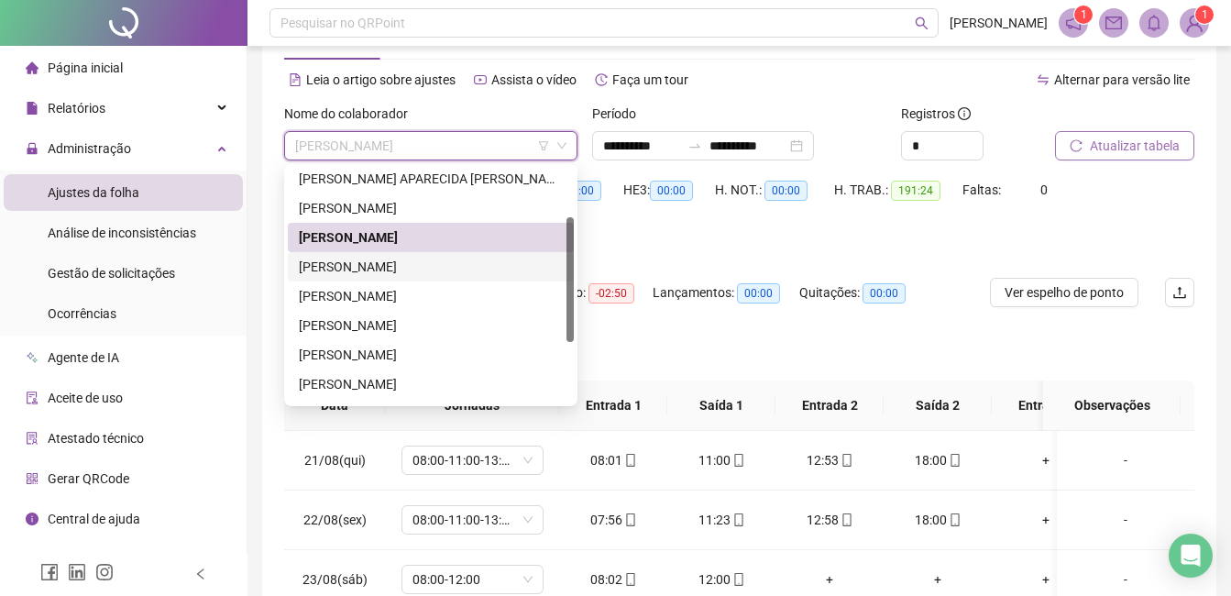
click at [474, 263] on div "[PERSON_NAME]" at bounding box center [431, 267] width 264 height 20
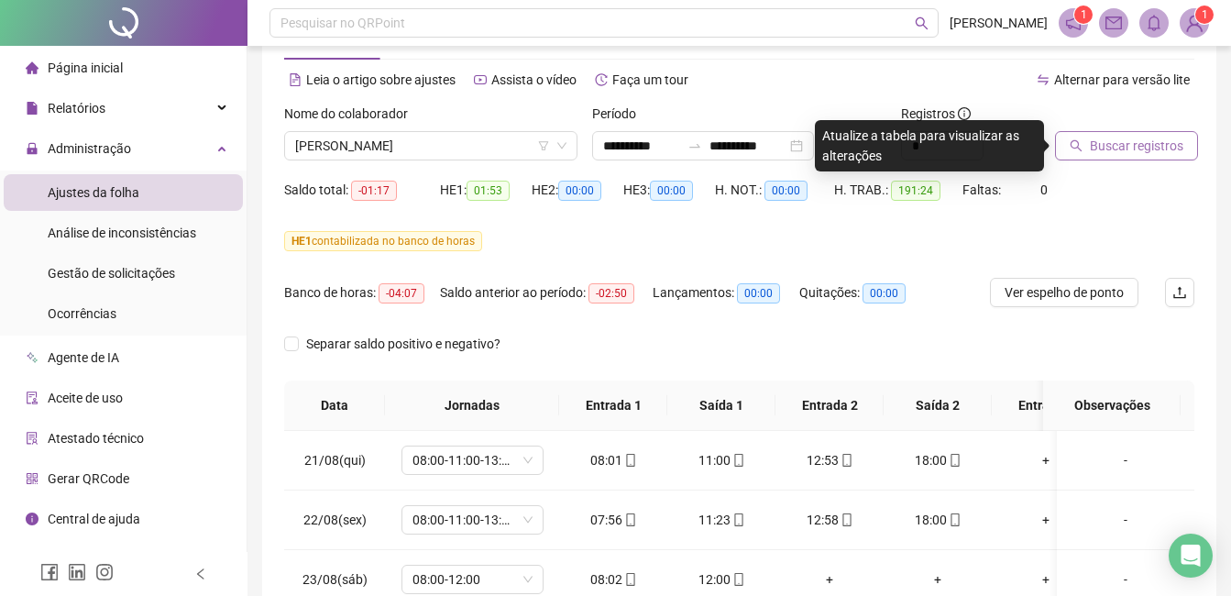
click at [1096, 145] on span "Buscar registros" at bounding box center [1136, 146] width 93 height 20
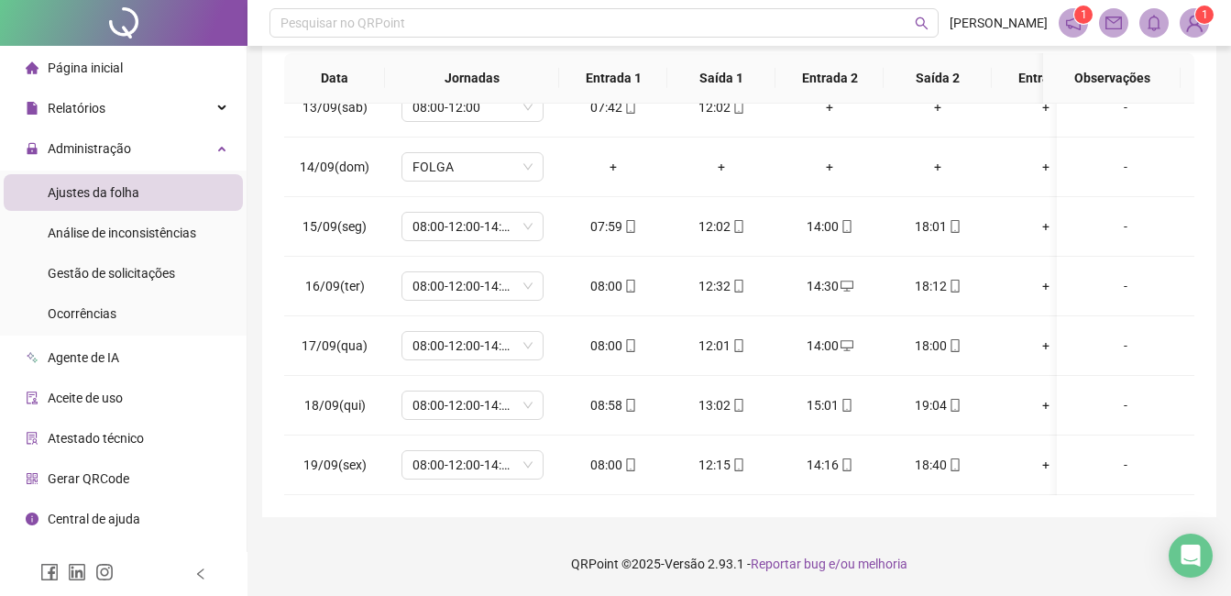
scroll to position [695, 0]
click at [873, 22] on div "Pesquisar no QRPoint" at bounding box center [603, 22] width 669 height 29
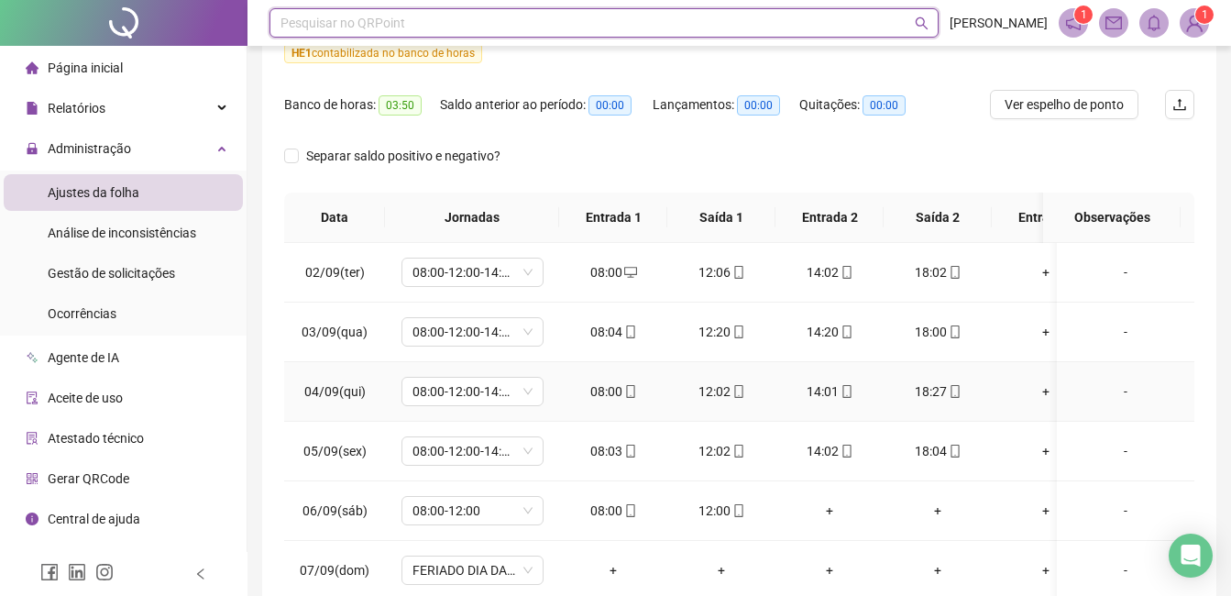
scroll to position [0, 0]
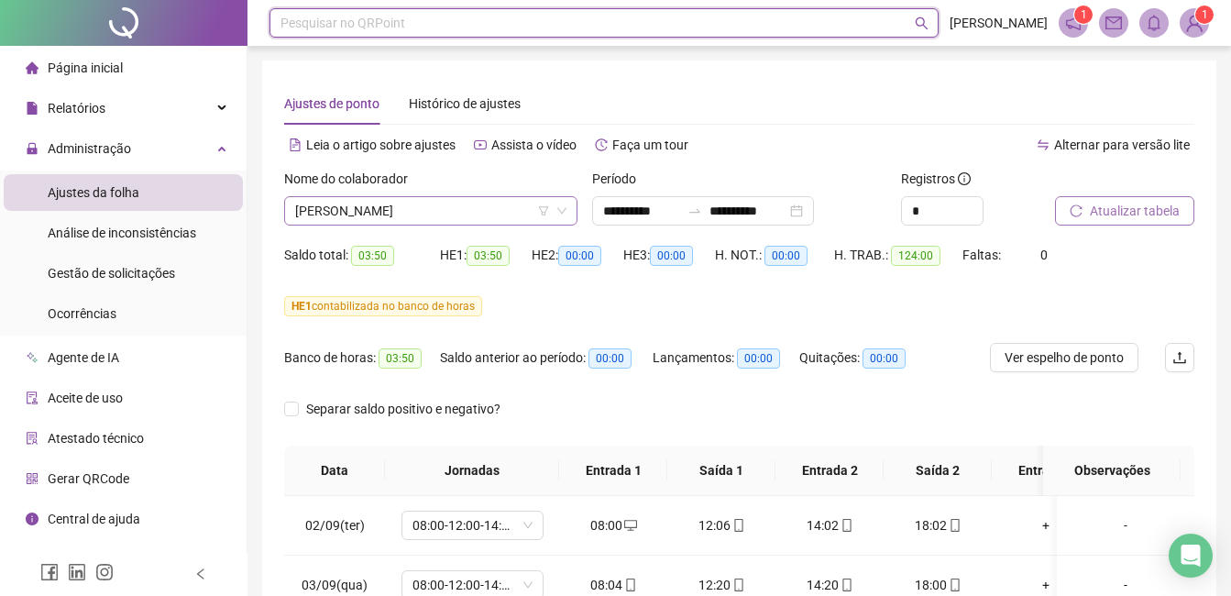
click at [528, 213] on span "[PERSON_NAME]" at bounding box center [430, 210] width 271 height 27
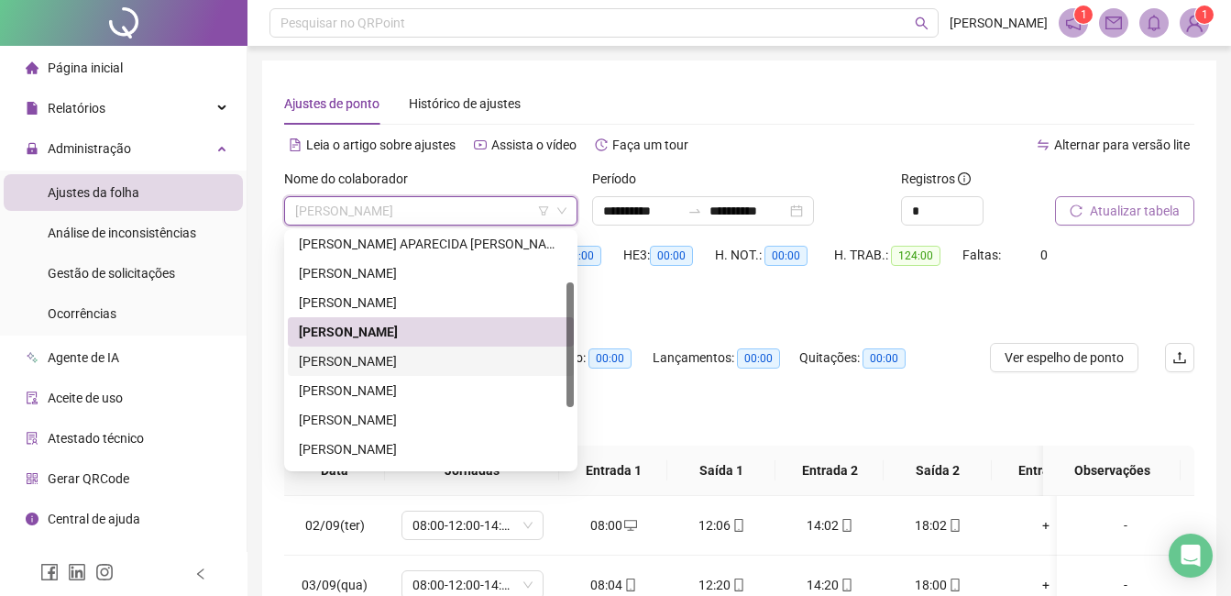
click at [478, 358] on div "[PERSON_NAME]" at bounding box center [431, 361] width 264 height 20
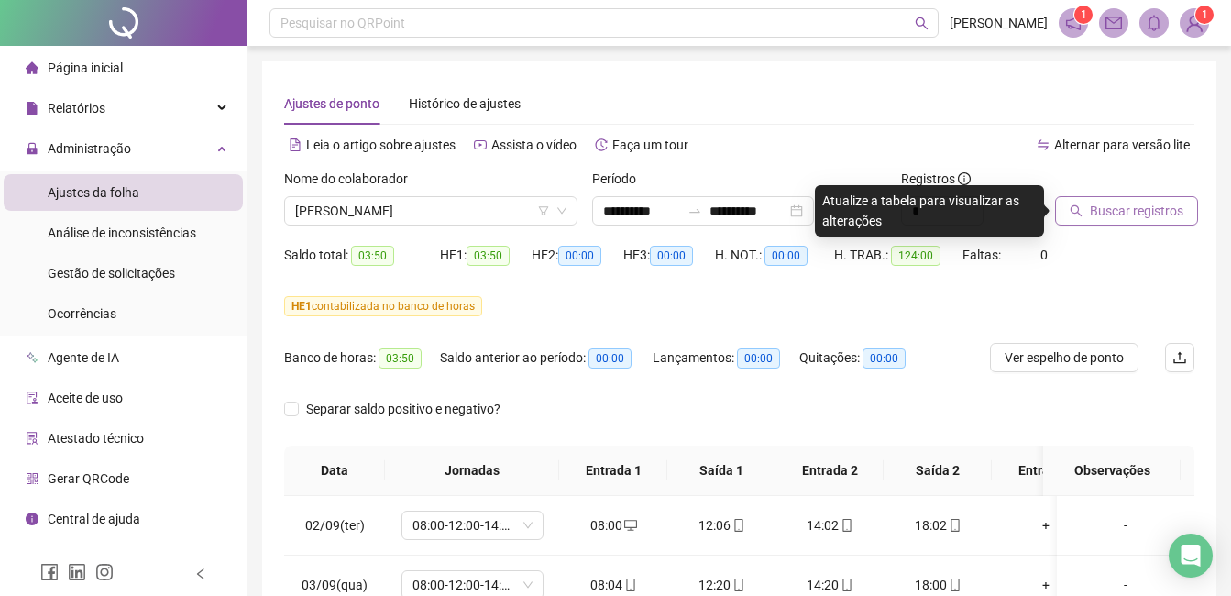
click at [1098, 214] on span "Buscar registros" at bounding box center [1136, 211] width 93 height 20
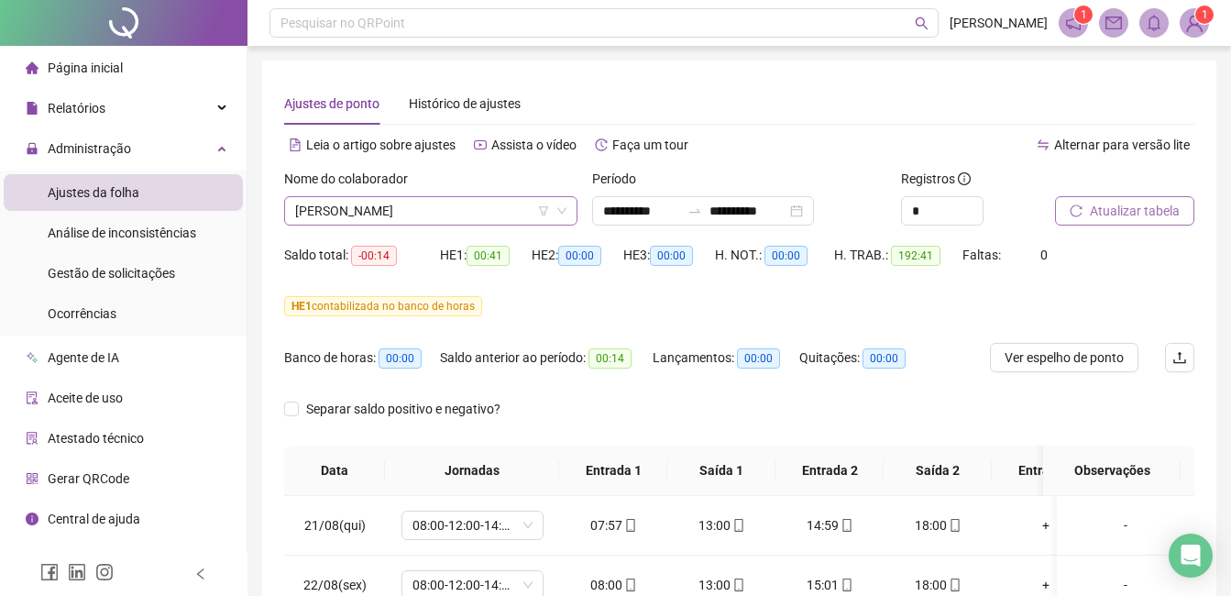
click at [515, 208] on span "[PERSON_NAME]" at bounding box center [430, 210] width 271 height 27
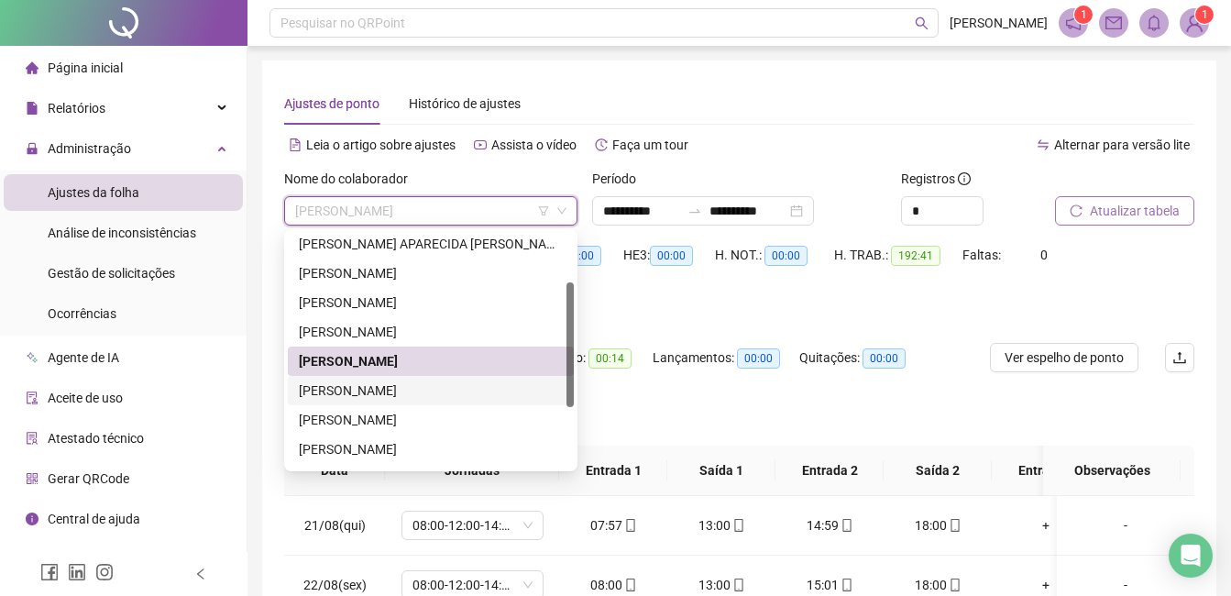
click at [419, 393] on div "[PERSON_NAME]" at bounding box center [431, 390] width 264 height 20
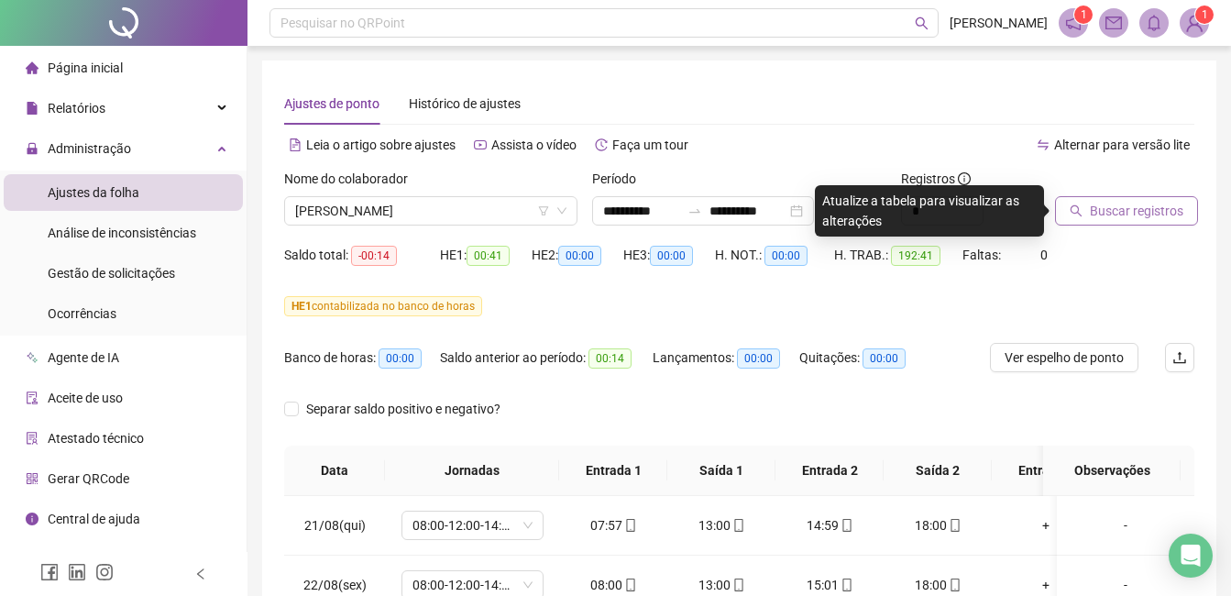
click at [1098, 216] on span "Buscar registros" at bounding box center [1136, 211] width 93 height 20
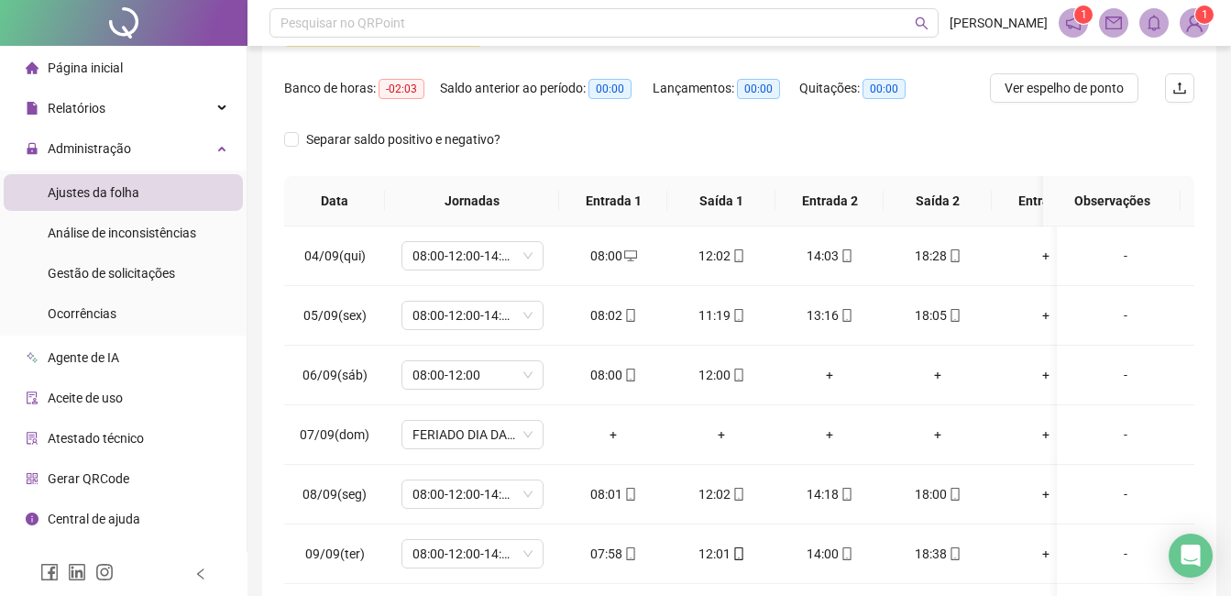
scroll to position [117, 0]
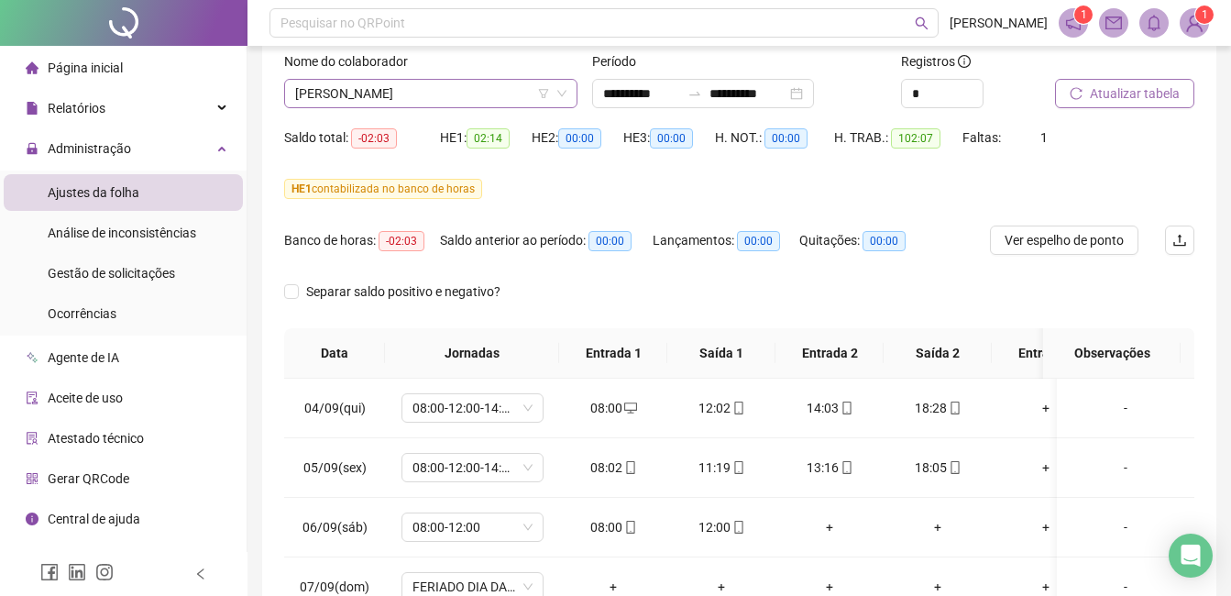
click at [536, 94] on span "[PERSON_NAME]" at bounding box center [430, 93] width 271 height 27
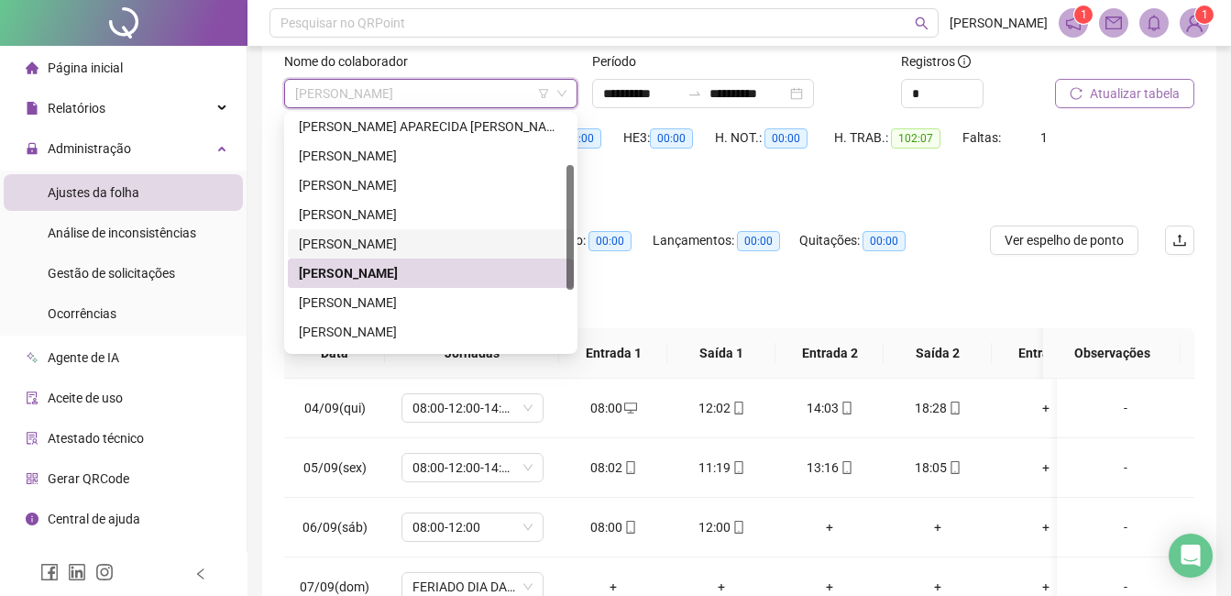
scroll to position [183, 0]
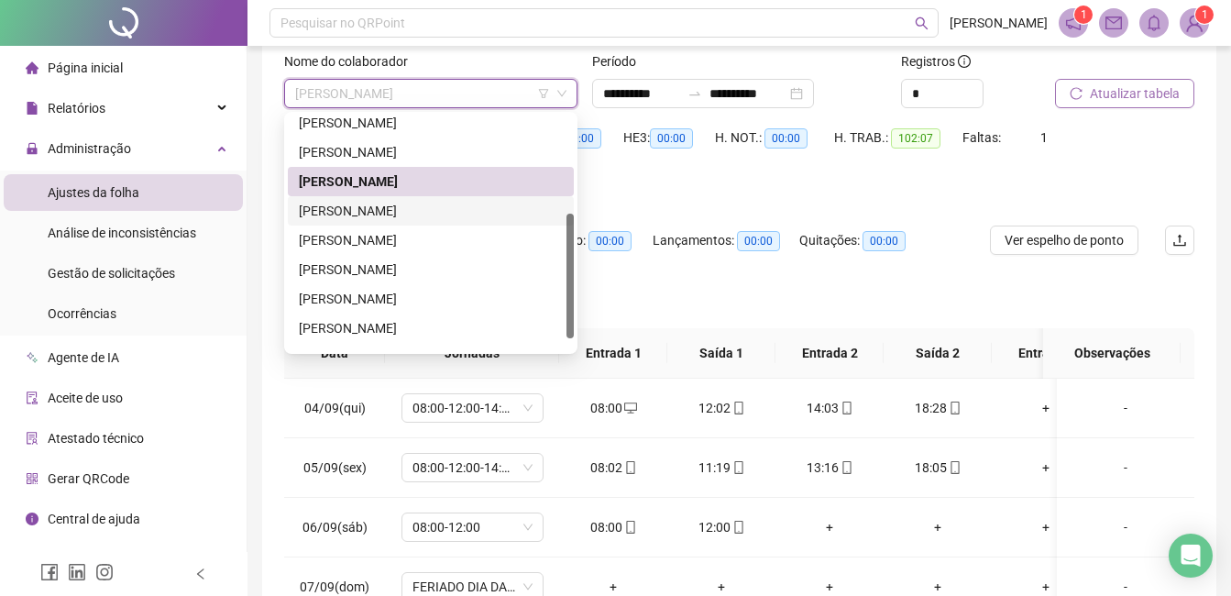
click at [406, 215] on div "[PERSON_NAME]" at bounding box center [431, 211] width 264 height 20
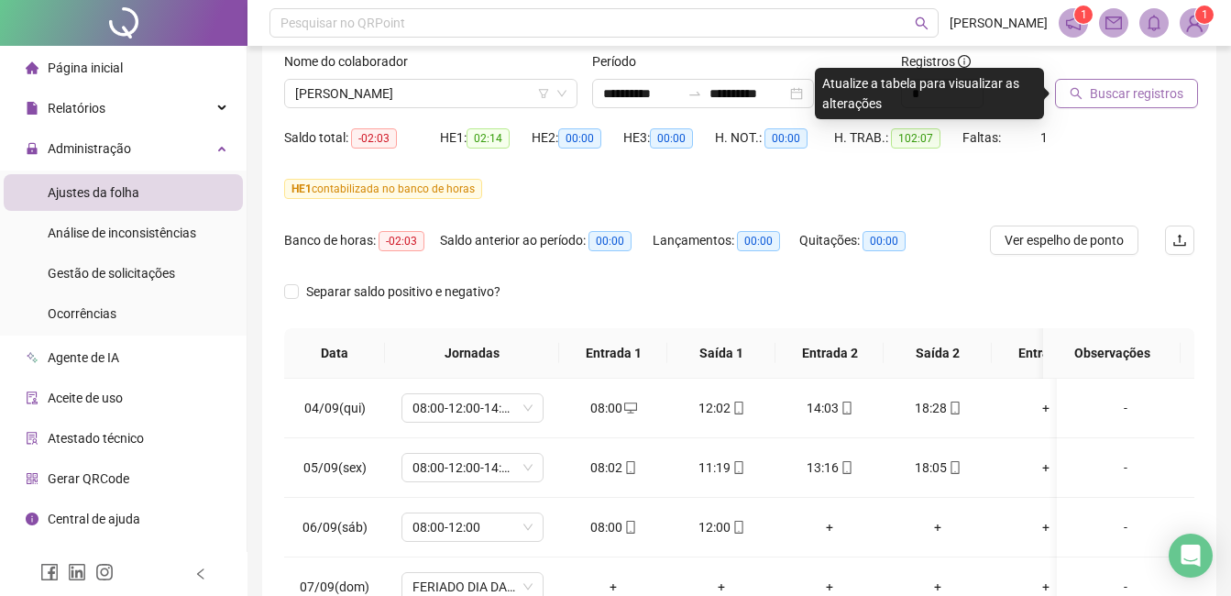
click at [1118, 100] on span "Buscar registros" at bounding box center [1136, 93] width 93 height 20
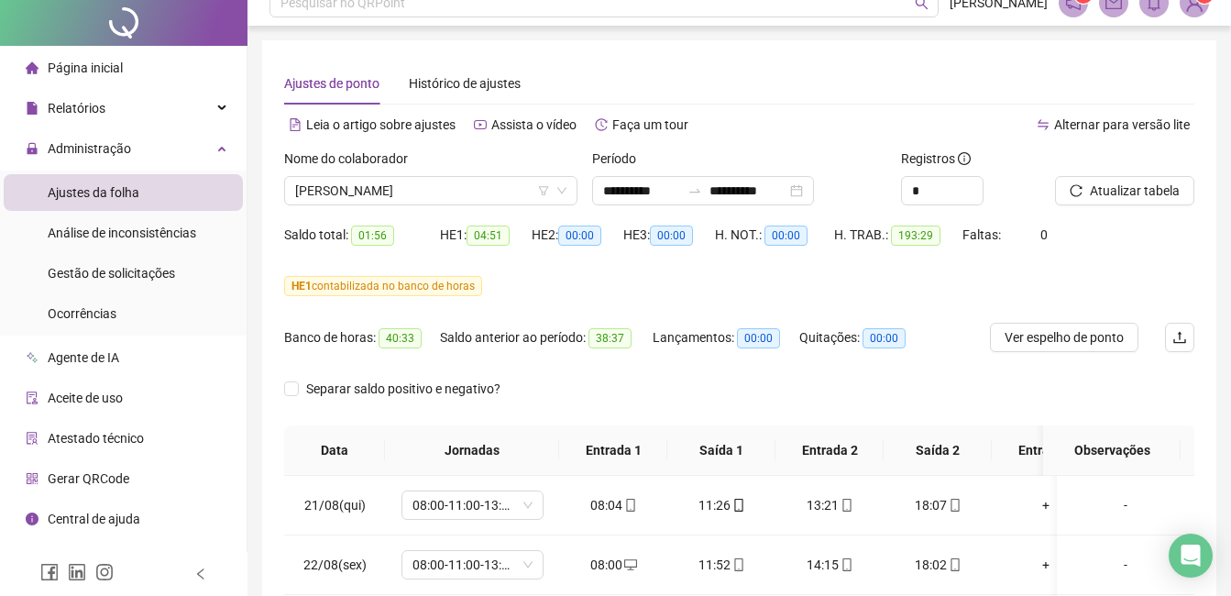
scroll to position [0, 0]
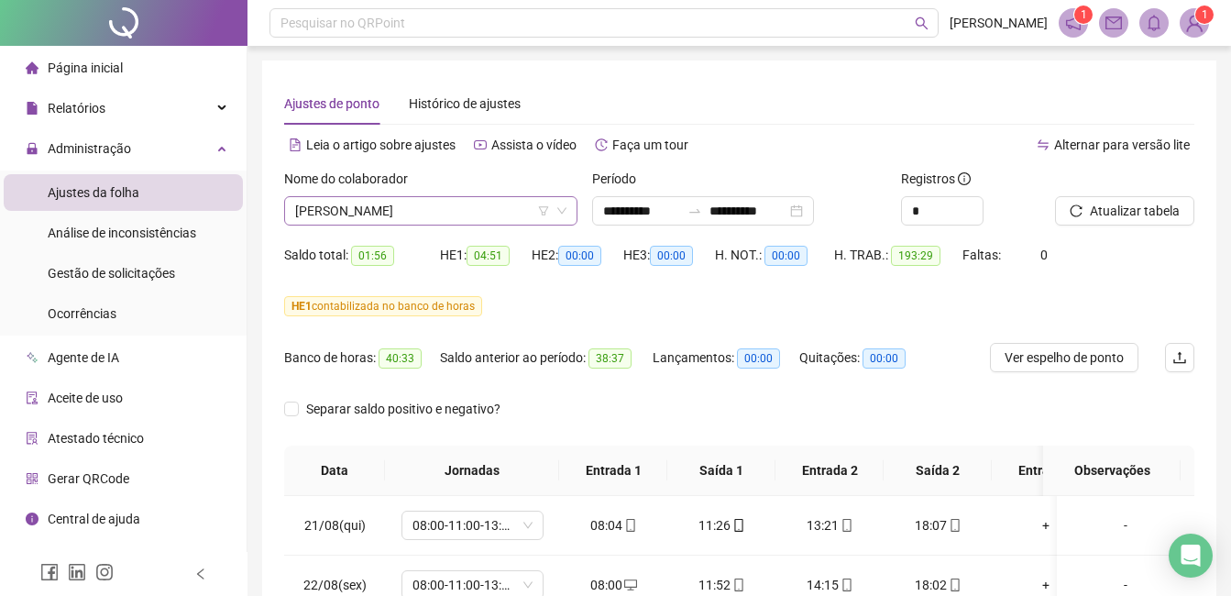
click at [522, 212] on span "[PERSON_NAME]" at bounding box center [430, 210] width 271 height 27
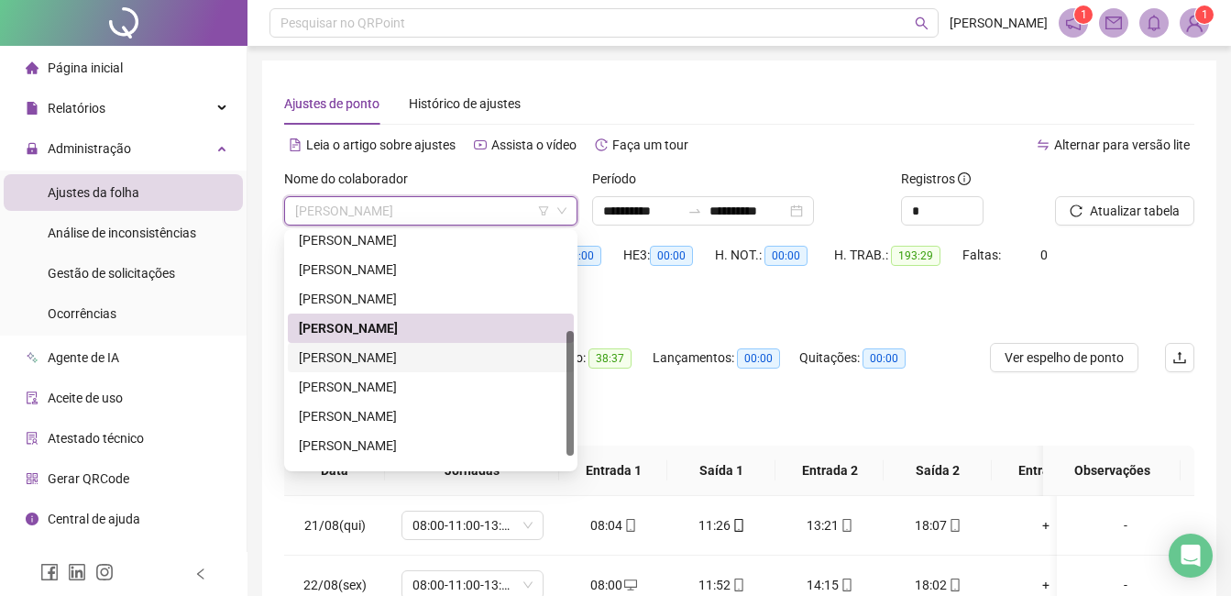
click at [471, 353] on div "[PERSON_NAME]" at bounding box center [431, 357] width 264 height 20
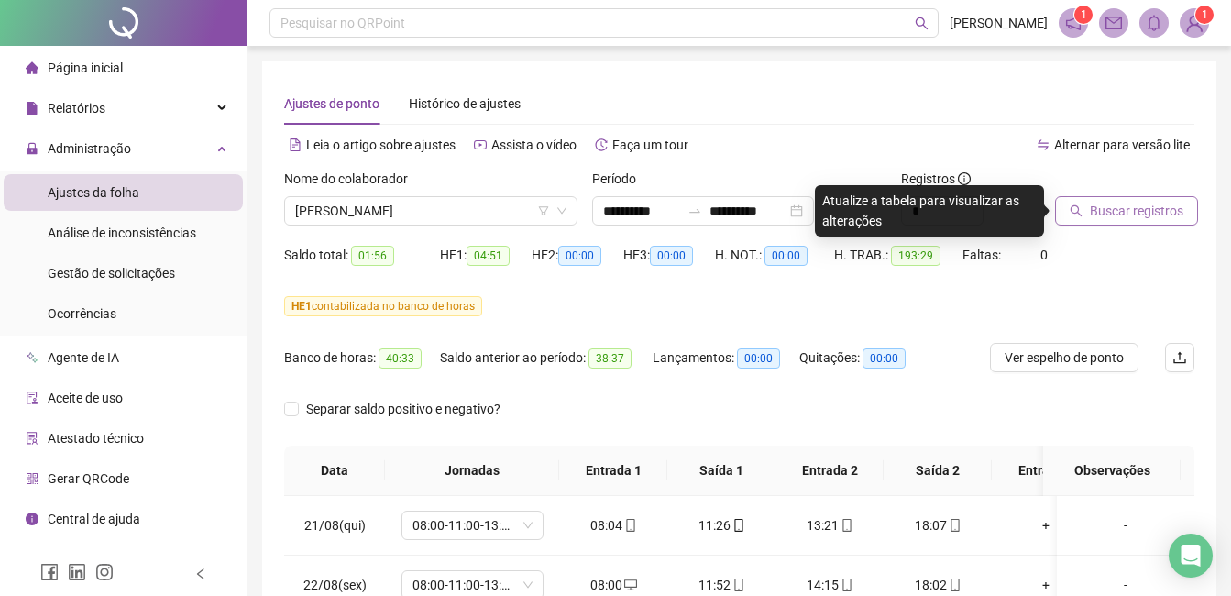
click at [1090, 211] on span "Buscar registros" at bounding box center [1136, 211] width 93 height 20
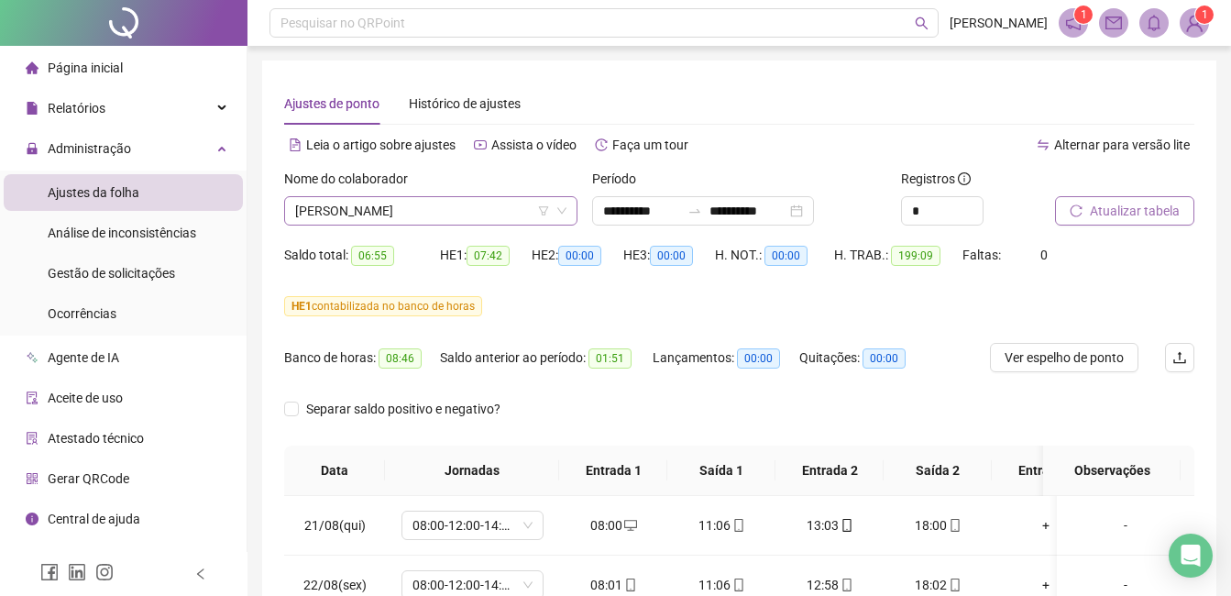
click at [518, 214] on span "[PERSON_NAME]" at bounding box center [430, 210] width 271 height 27
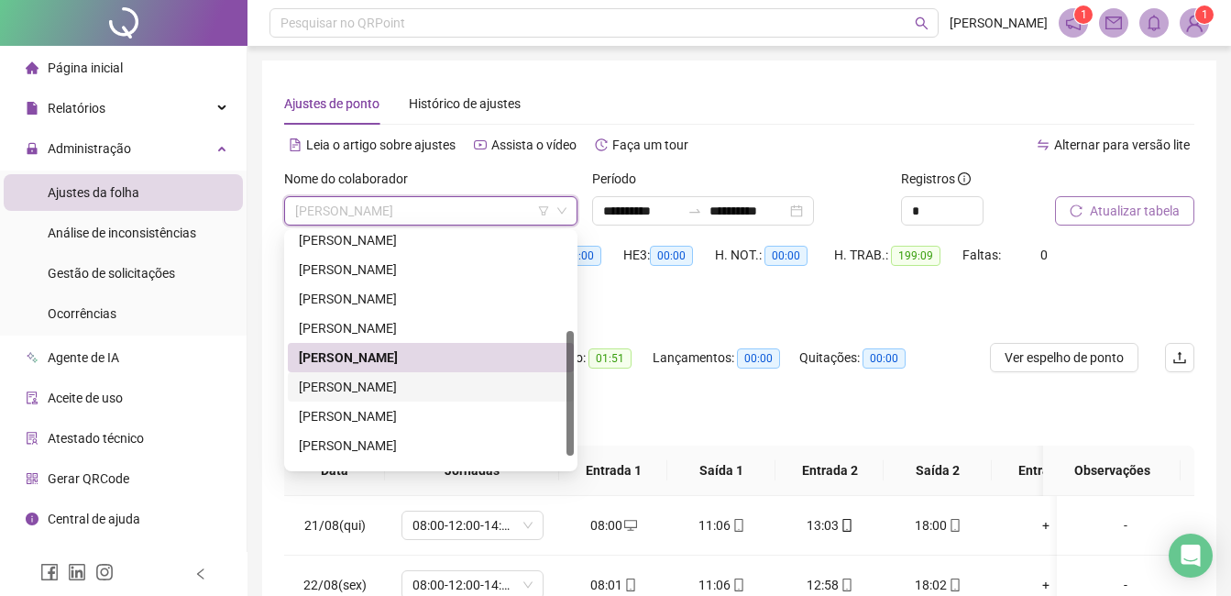
click at [412, 392] on div "[PERSON_NAME]" at bounding box center [431, 387] width 264 height 20
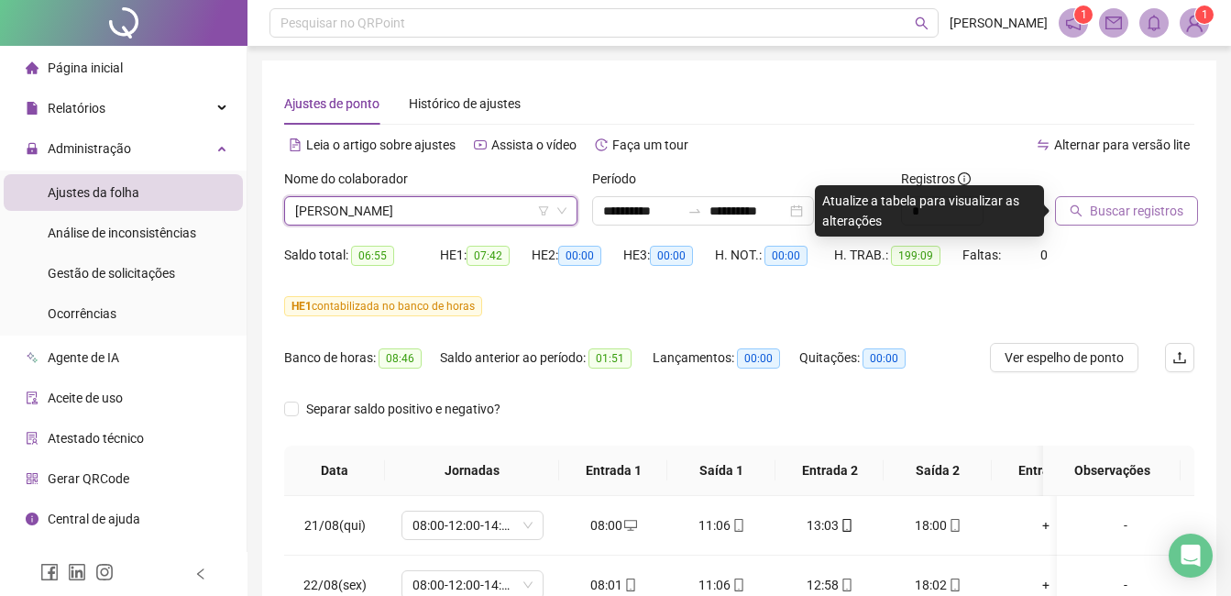
click at [1116, 210] on span "Buscar registros" at bounding box center [1136, 211] width 93 height 20
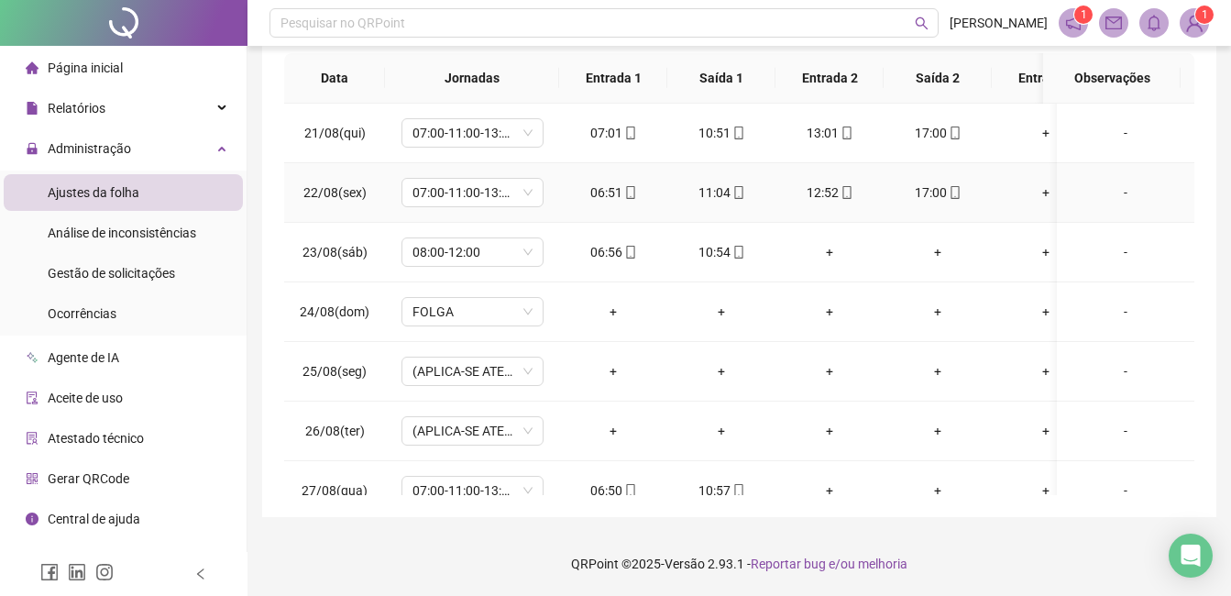
scroll to position [117, 0]
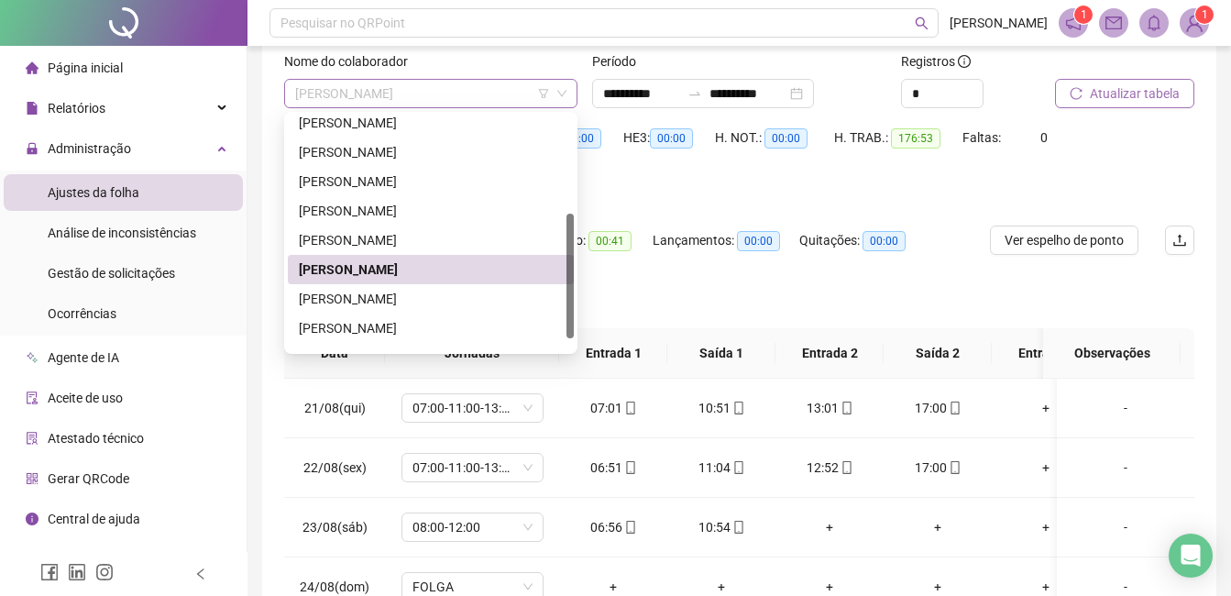
click at [505, 96] on span "[PERSON_NAME]" at bounding box center [430, 93] width 271 height 27
click at [423, 293] on div "[PERSON_NAME]" at bounding box center [431, 299] width 264 height 20
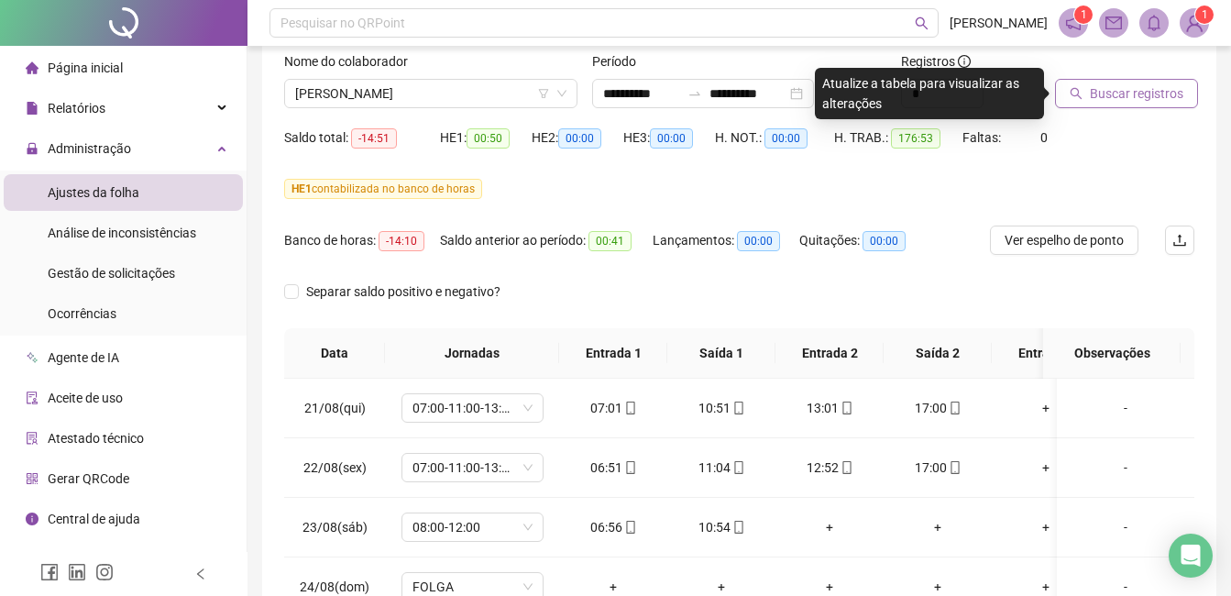
click at [1105, 96] on span "Buscar registros" at bounding box center [1136, 93] width 93 height 20
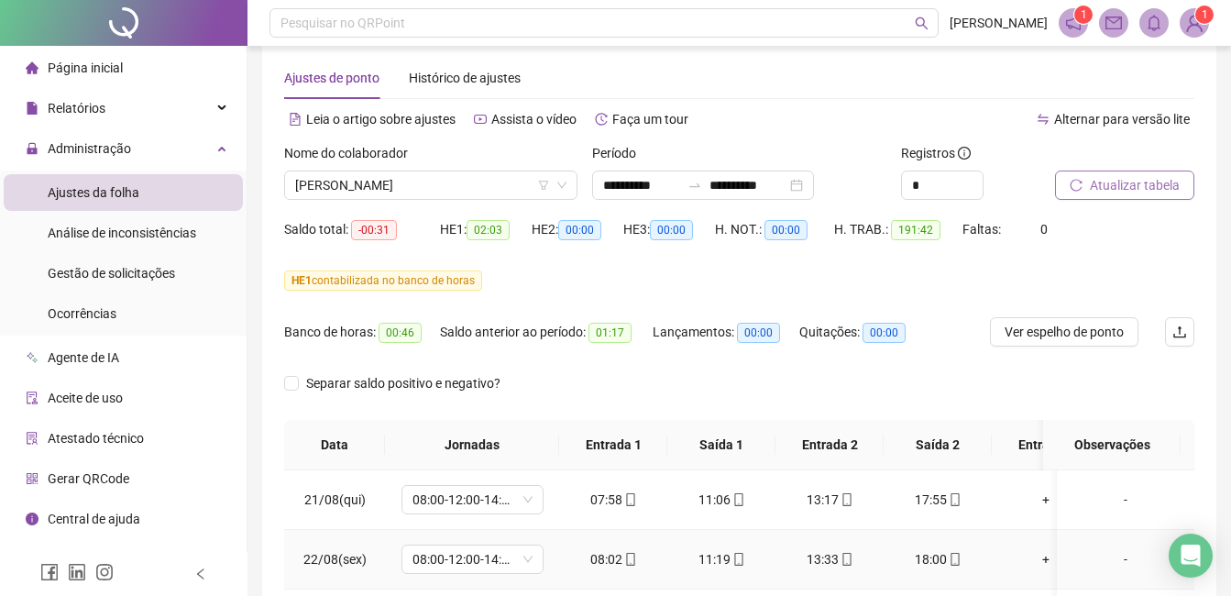
scroll to position [0, 0]
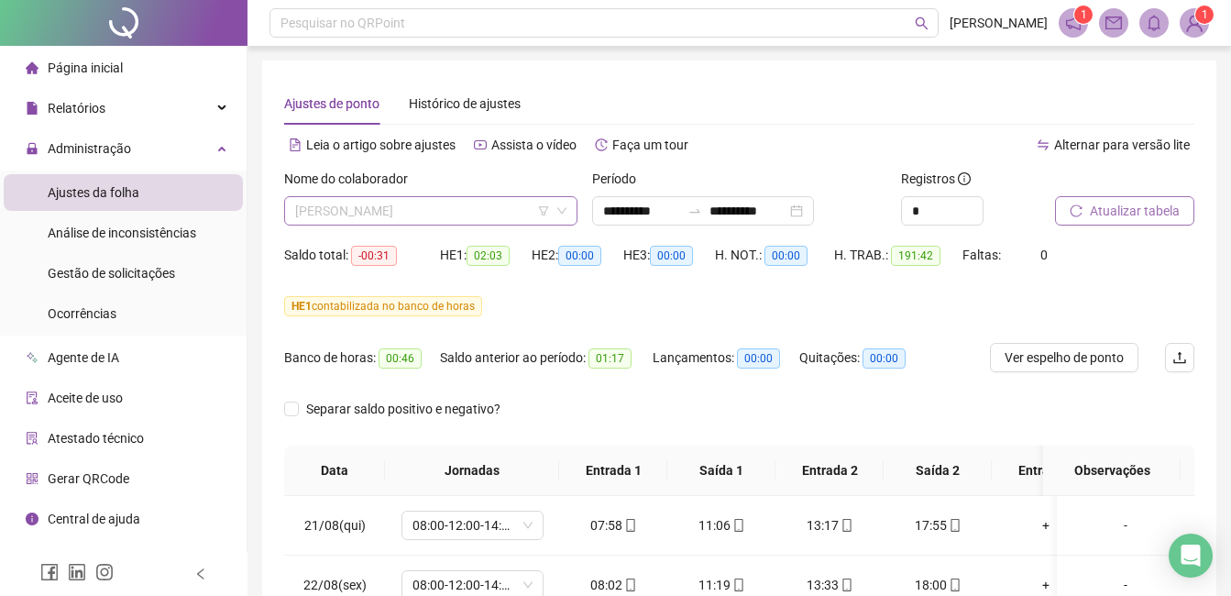
click at [511, 213] on span "[PERSON_NAME]" at bounding box center [430, 210] width 271 height 27
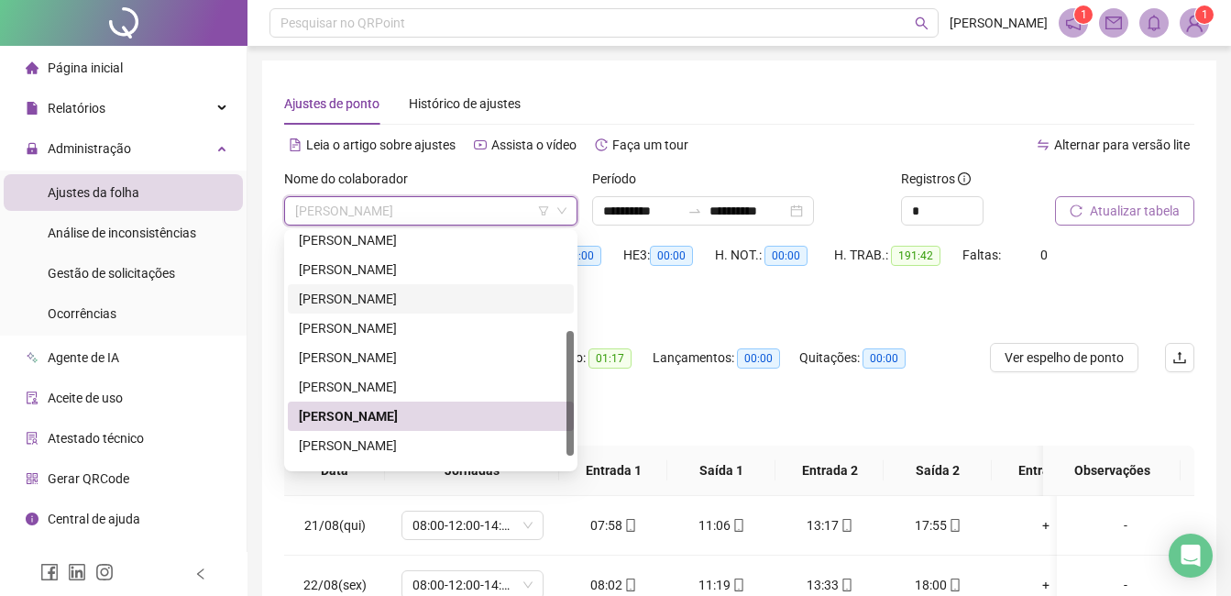
scroll to position [205, 0]
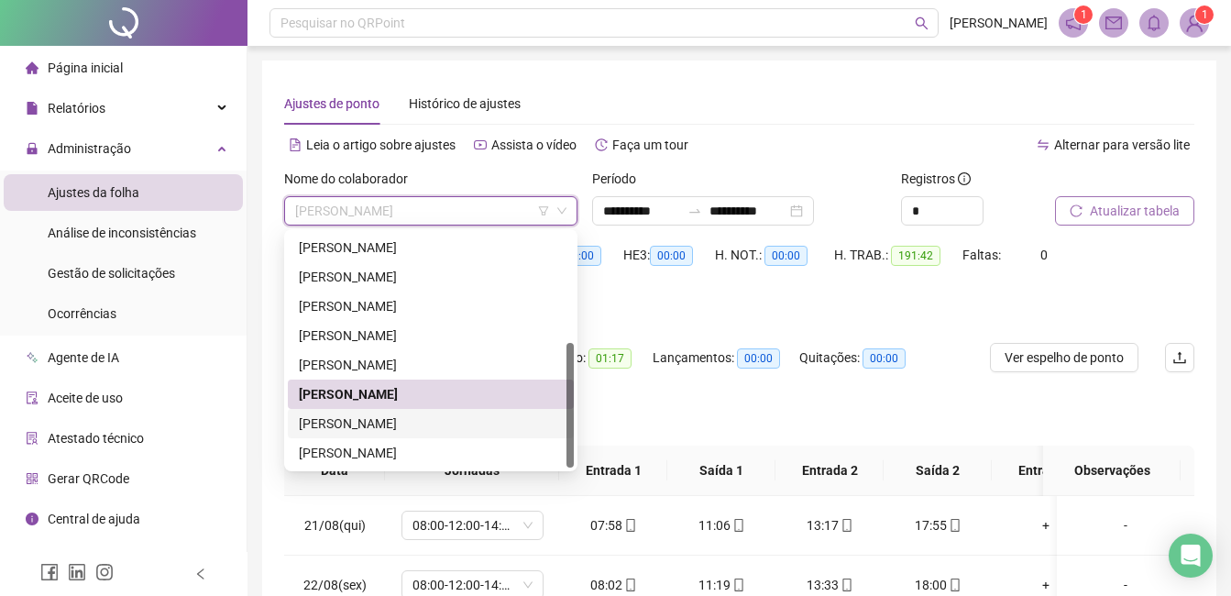
click at [443, 423] on div "[PERSON_NAME]" at bounding box center [431, 423] width 264 height 20
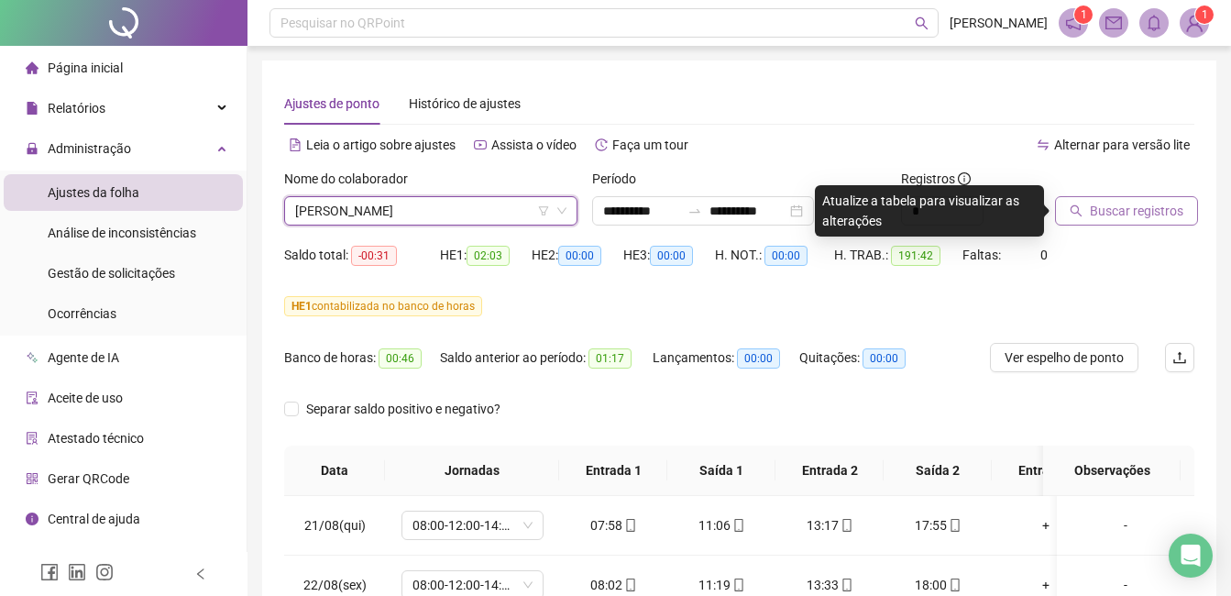
click at [1124, 210] on span "Buscar registros" at bounding box center [1136, 211] width 93 height 20
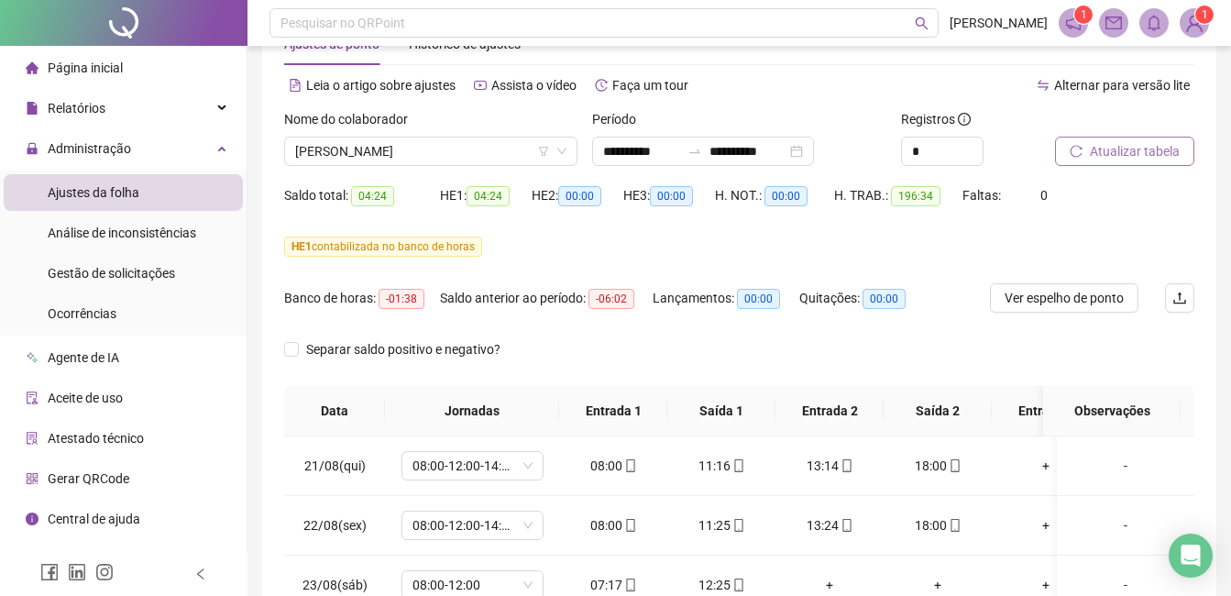
scroll to position [92, 0]
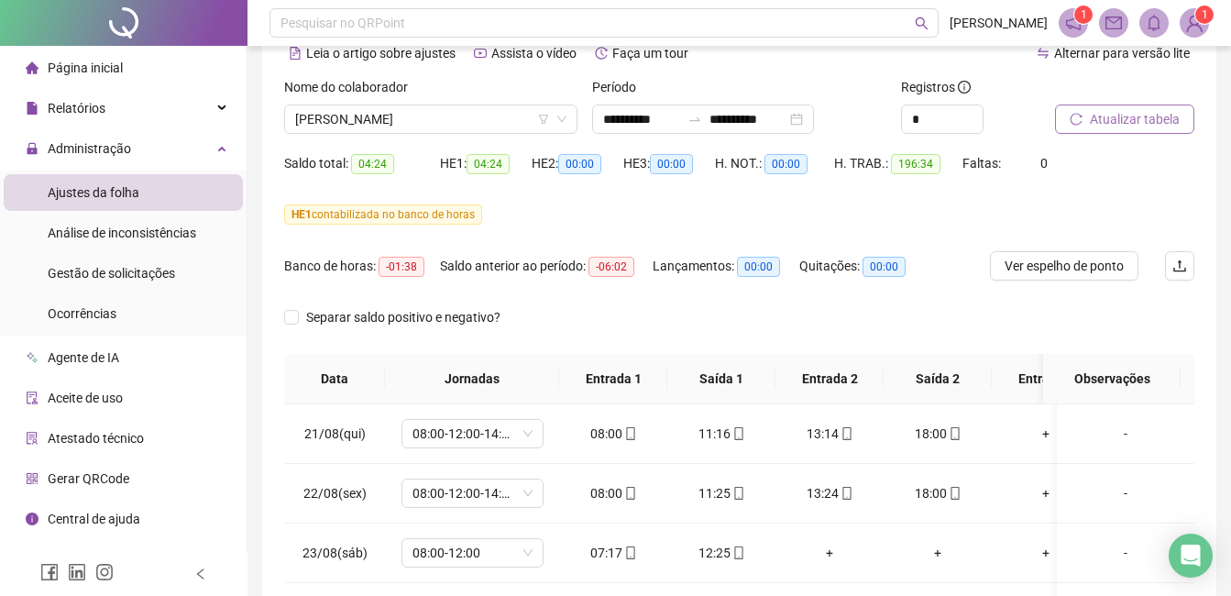
click at [1122, 123] on span "Atualizar tabela" at bounding box center [1135, 119] width 90 height 20
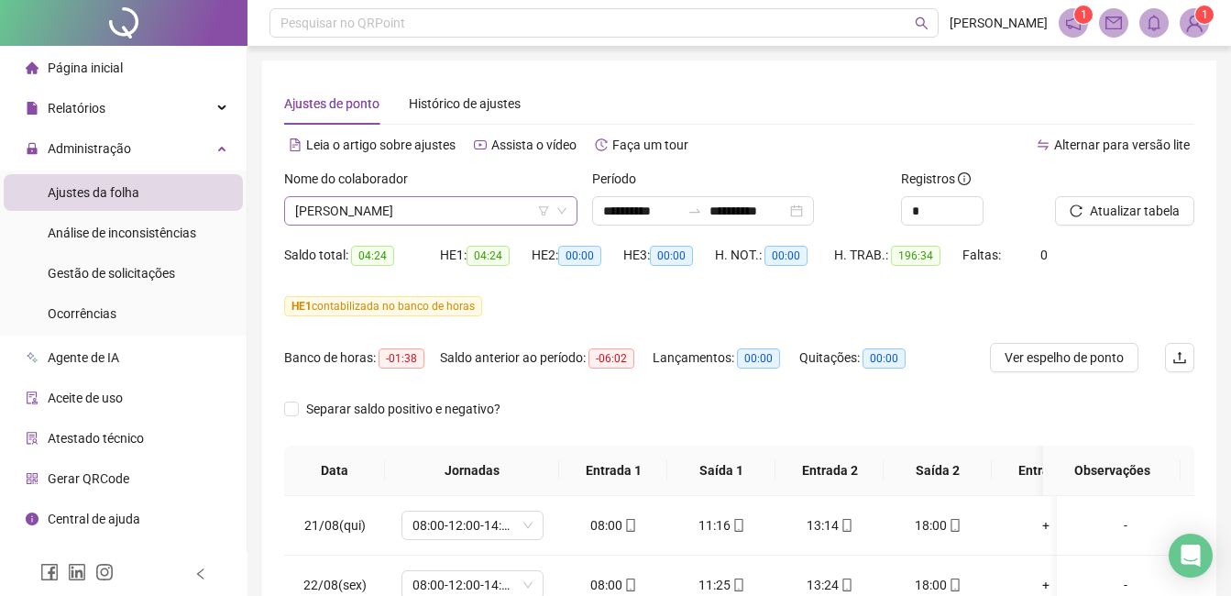
click at [512, 216] on span "[PERSON_NAME]" at bounding box center [430, 210] width 271 height 27
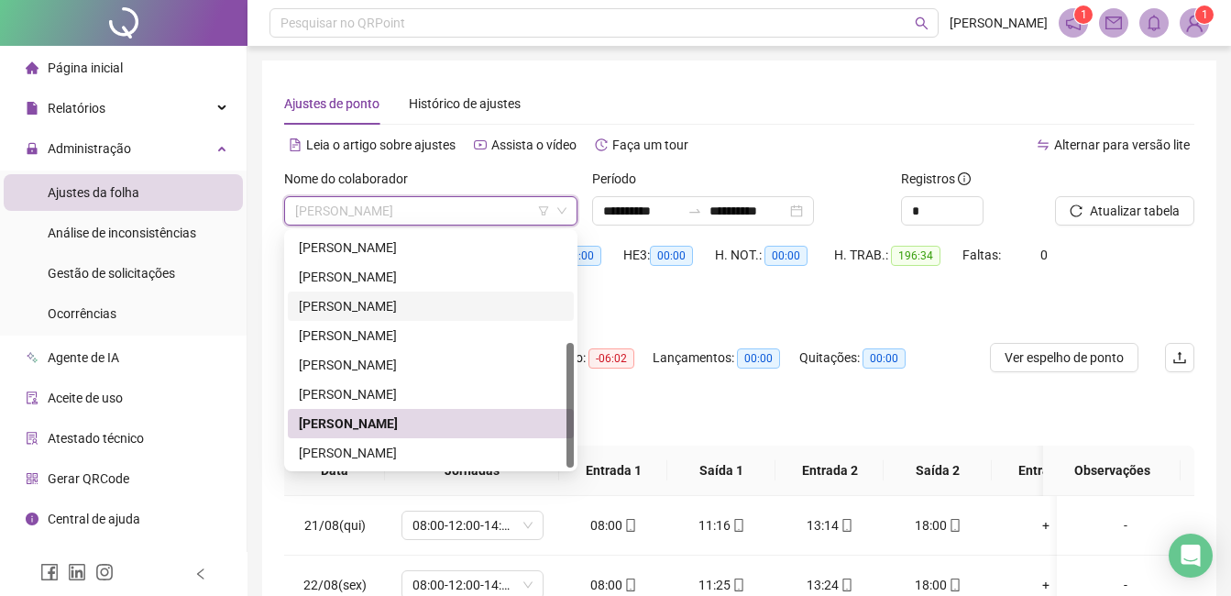
scroll to position [183, 0]
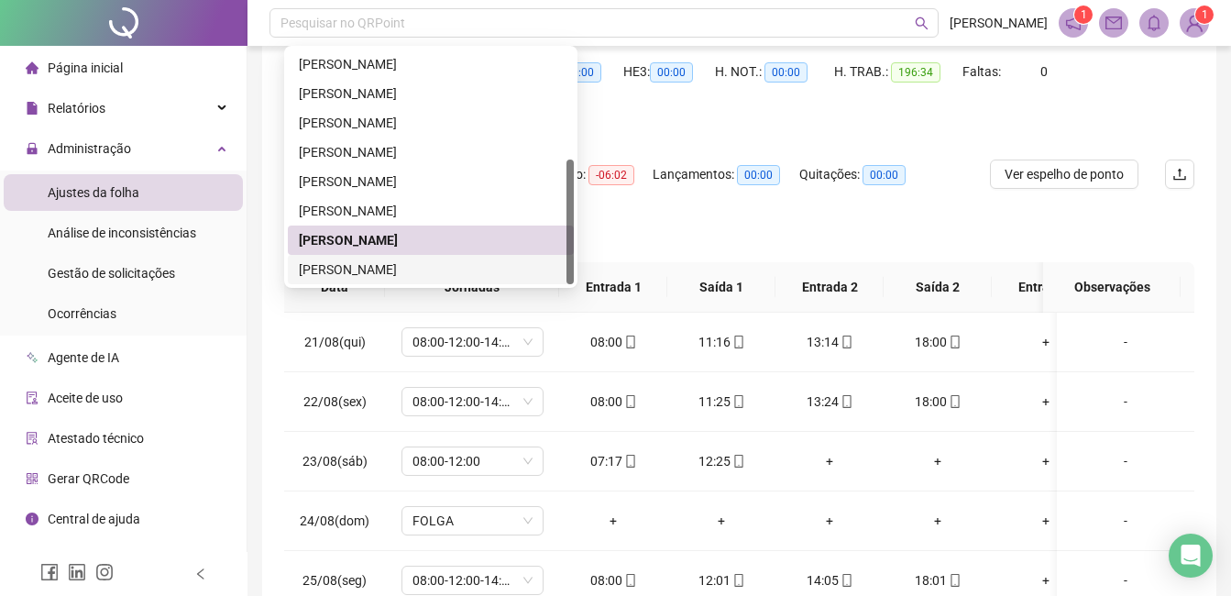
click at [443, 269] on div "[PERSON_NAME]" at bounding box center [431, 269] width 264 height 20
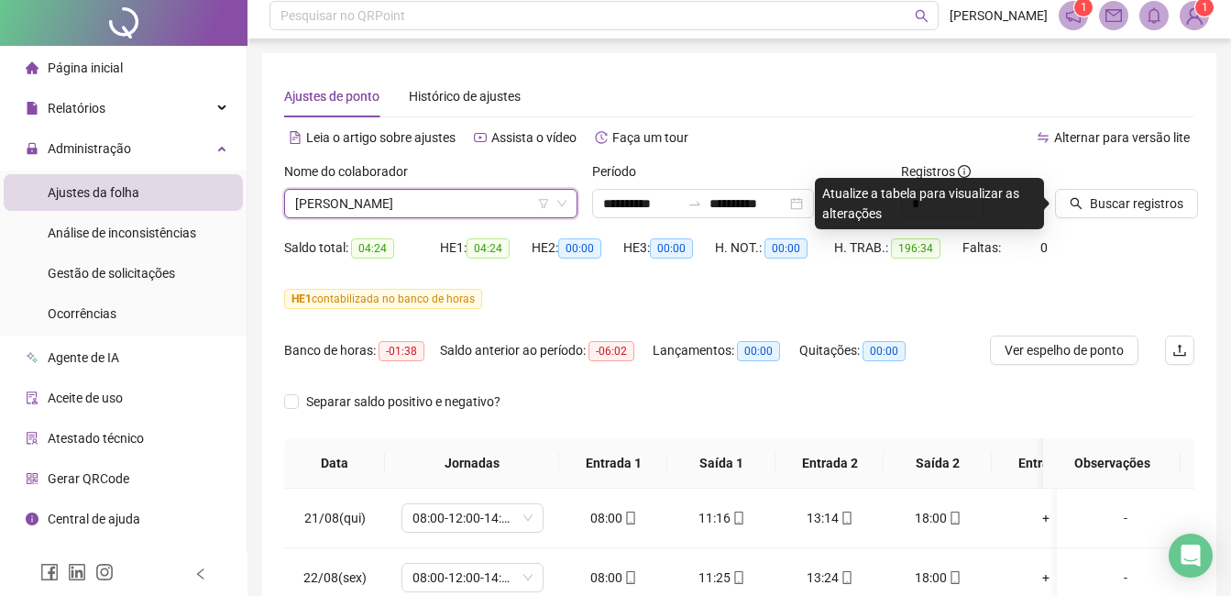
scroll to position [0, 0]
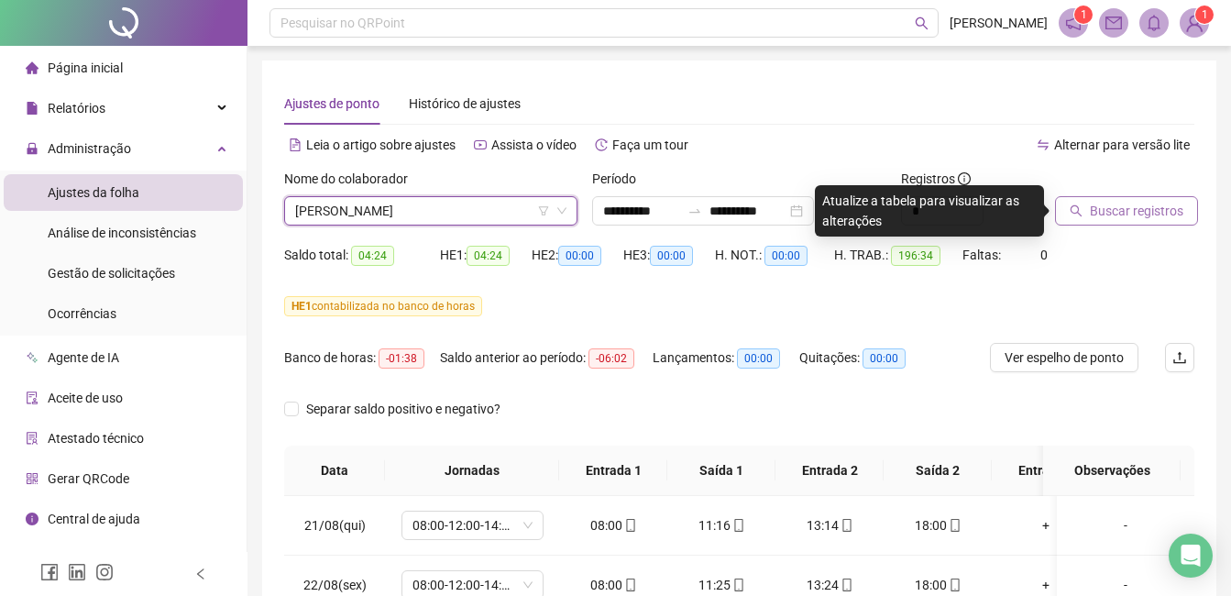
click at [1087, 211] on button "Buscar registros" at bounding box center [1126, 210] width 143 height 29
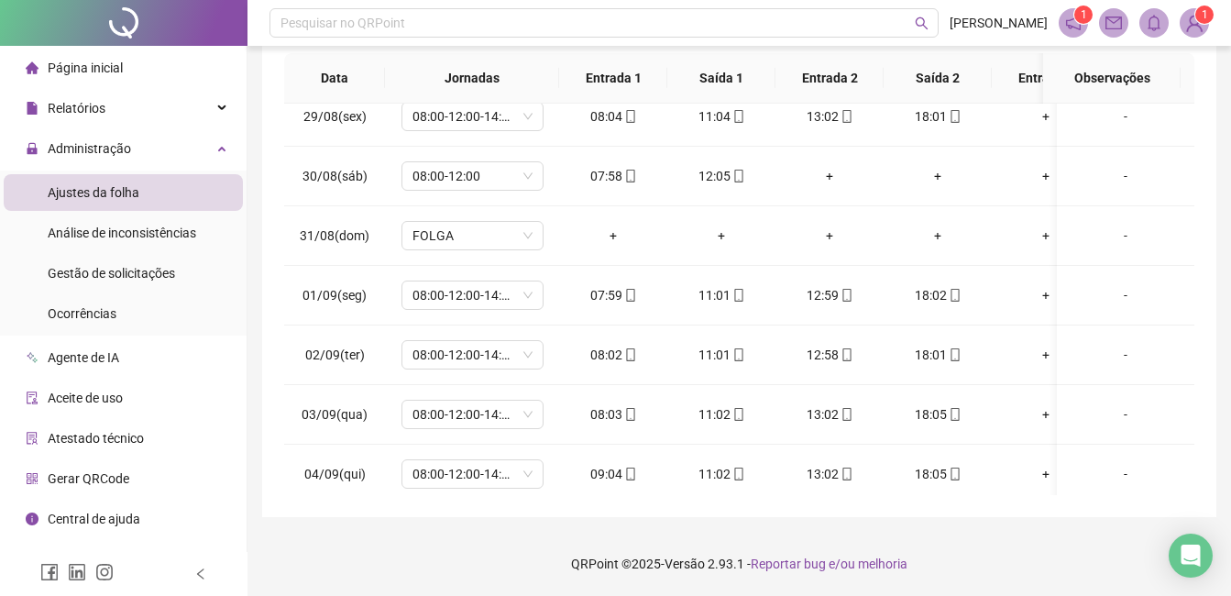
scroll to position [126, 0]
